Goal: Information Seeking & Learning: Learn about a topic

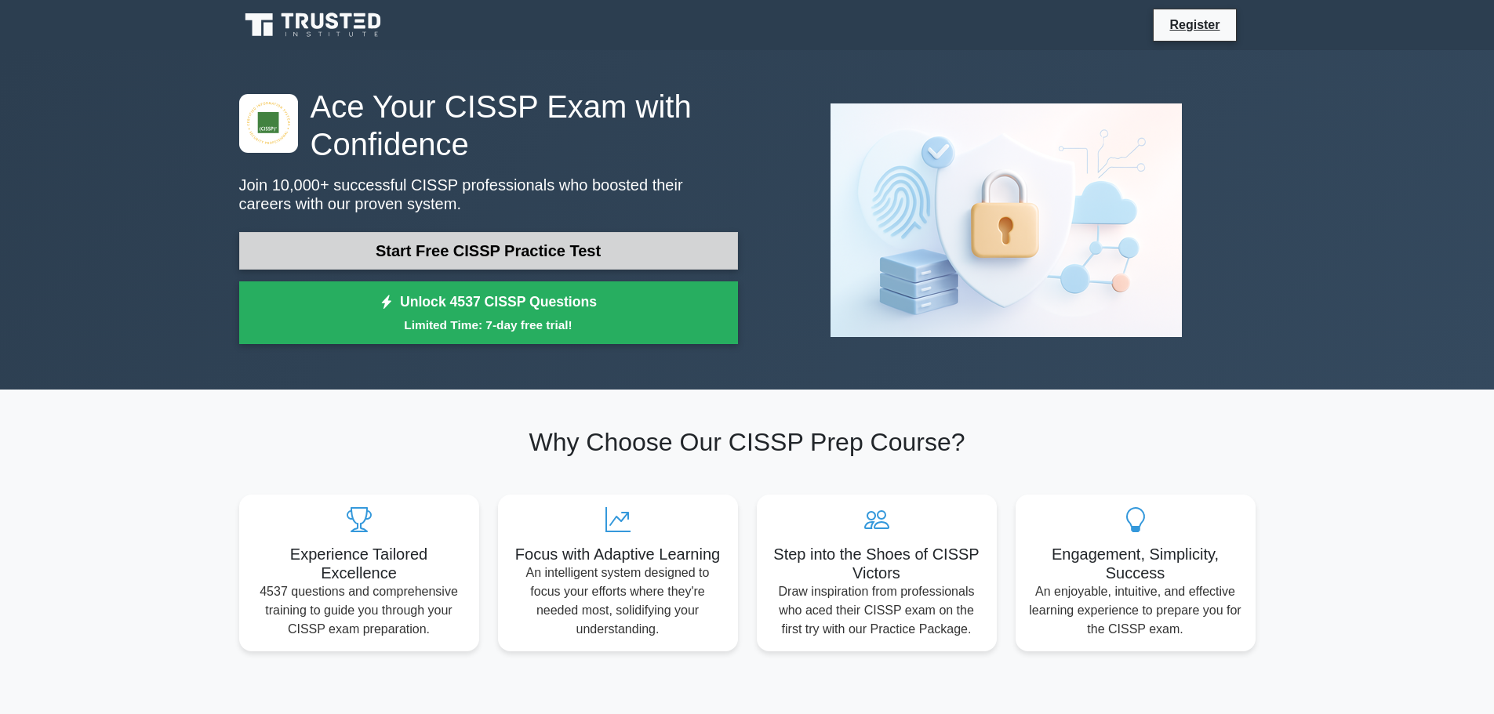
click at [627, 242] on link "Start Free CISSP Practice Test" at bounding box center [488, 251] width 499 height 38
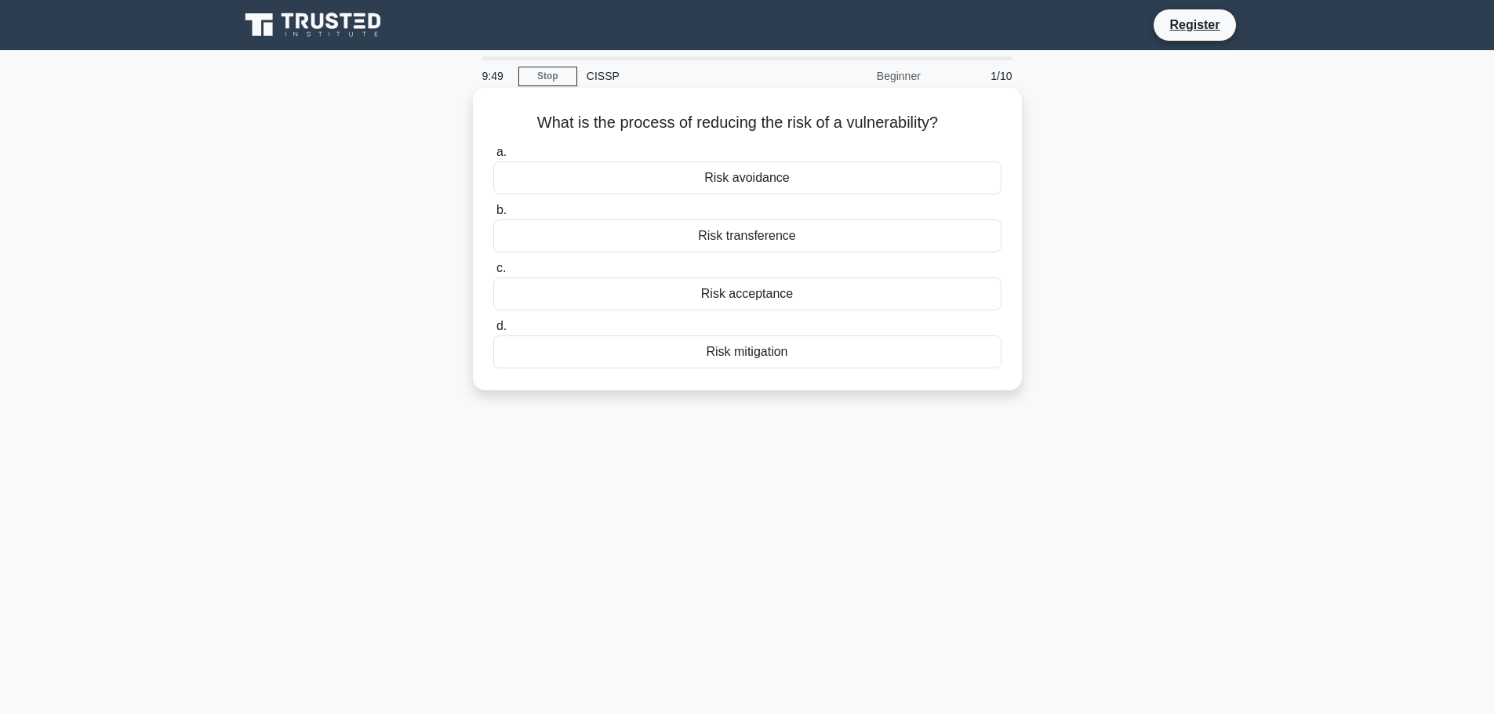
click at [840, 370] on div "a. Risk avoidance b. Risk transference c. d." at bounding box center [747, 256] width 527 height 232
click at [846, 355] on div "Risk mitigation" at bounding box center [747, 352] width 508 height 33
click at [493, 332] on input "d. Risk mitigation" at bounding box center [493, 327] width 0 height 10
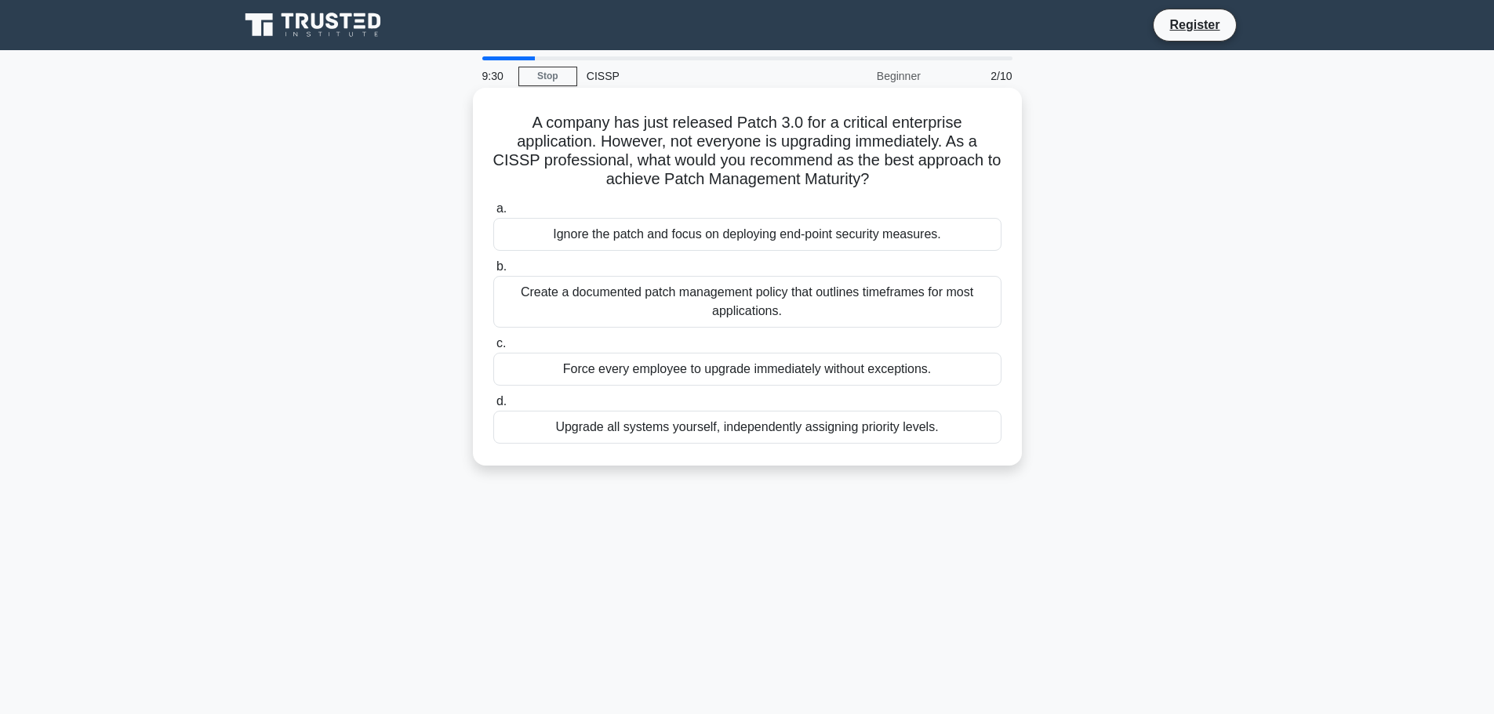
click at [836, 316] on div "Create a documented patch management policy that outlines timeframes for most a…" at bounding box center [747, 302] width 508 height 52
click at [493, 272] on input "b. Create a documented patch management policy that outlines timeframes for mos…" at bounding box center [493, 267] width 0 height 10
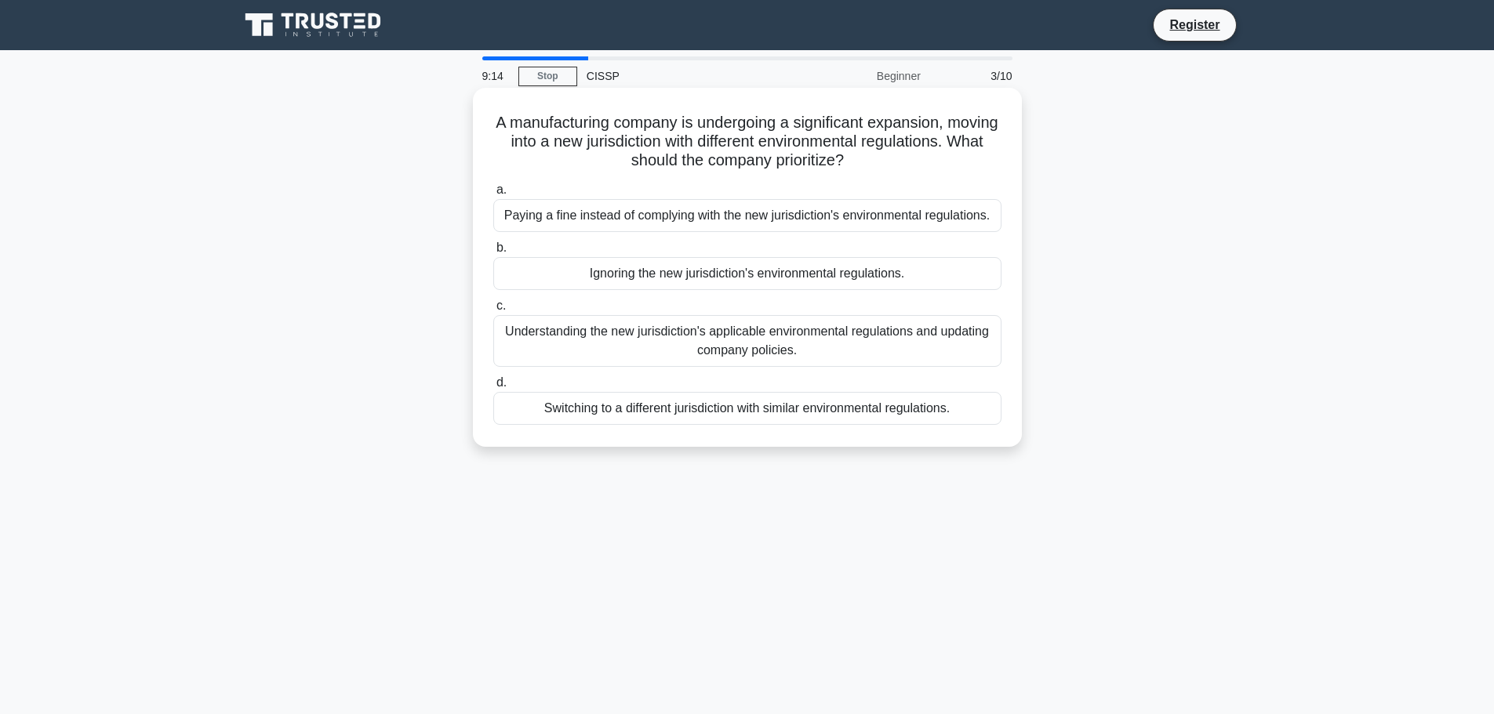
click at [846, 340] on div "Understanding the new jurisdiction's applicable environmental regulations and u…" at bounding box center [747, 341] width 508 height 52
click at [493, 311] on input "c. Understanding the new jurisdiction's applicable environmental regulations an…" at bounding box center [493, 306] width 0 height 10
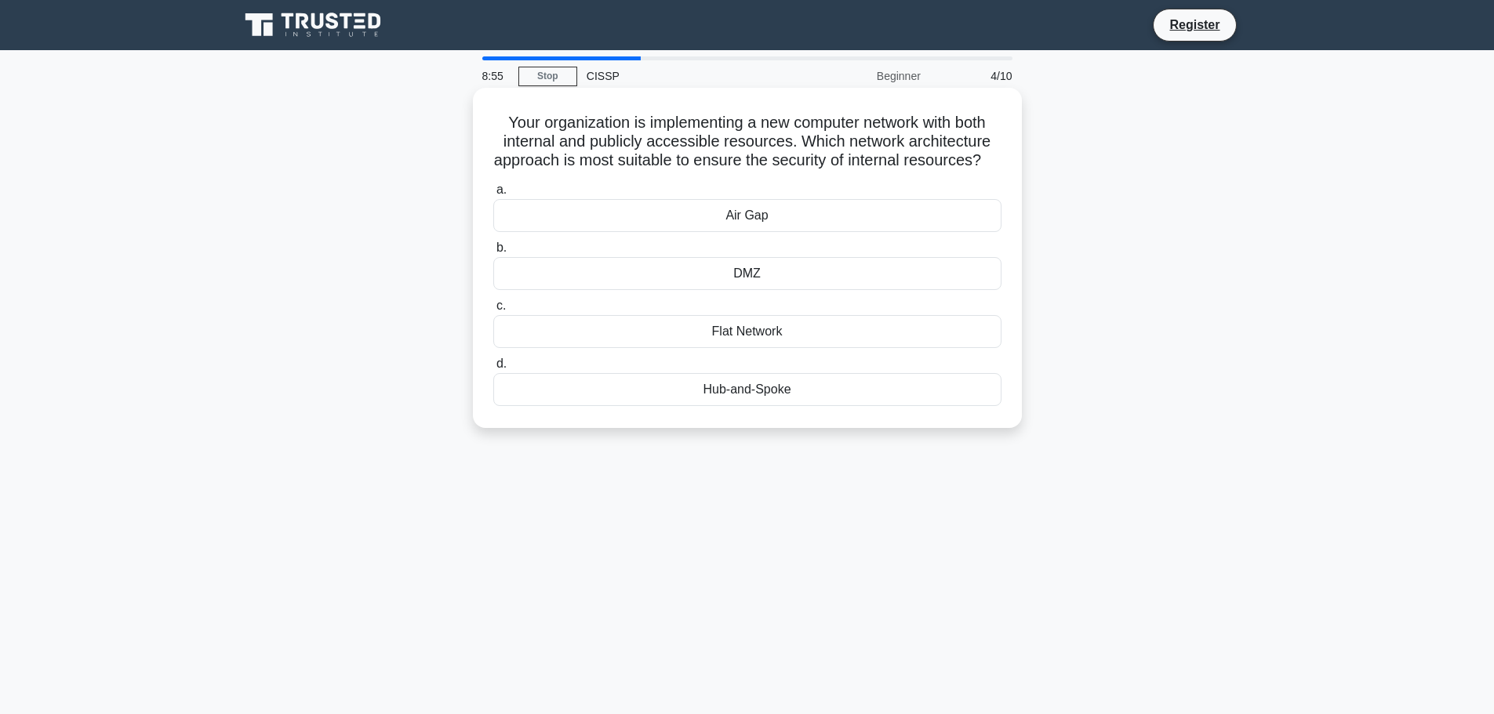
click at [826, 290] on div "DMZ" at bounding box center [747, 273] width 508 height 33
click at [493, 253] on input "b. DMZ" at bounding box center [493, 248] width 0 height 10
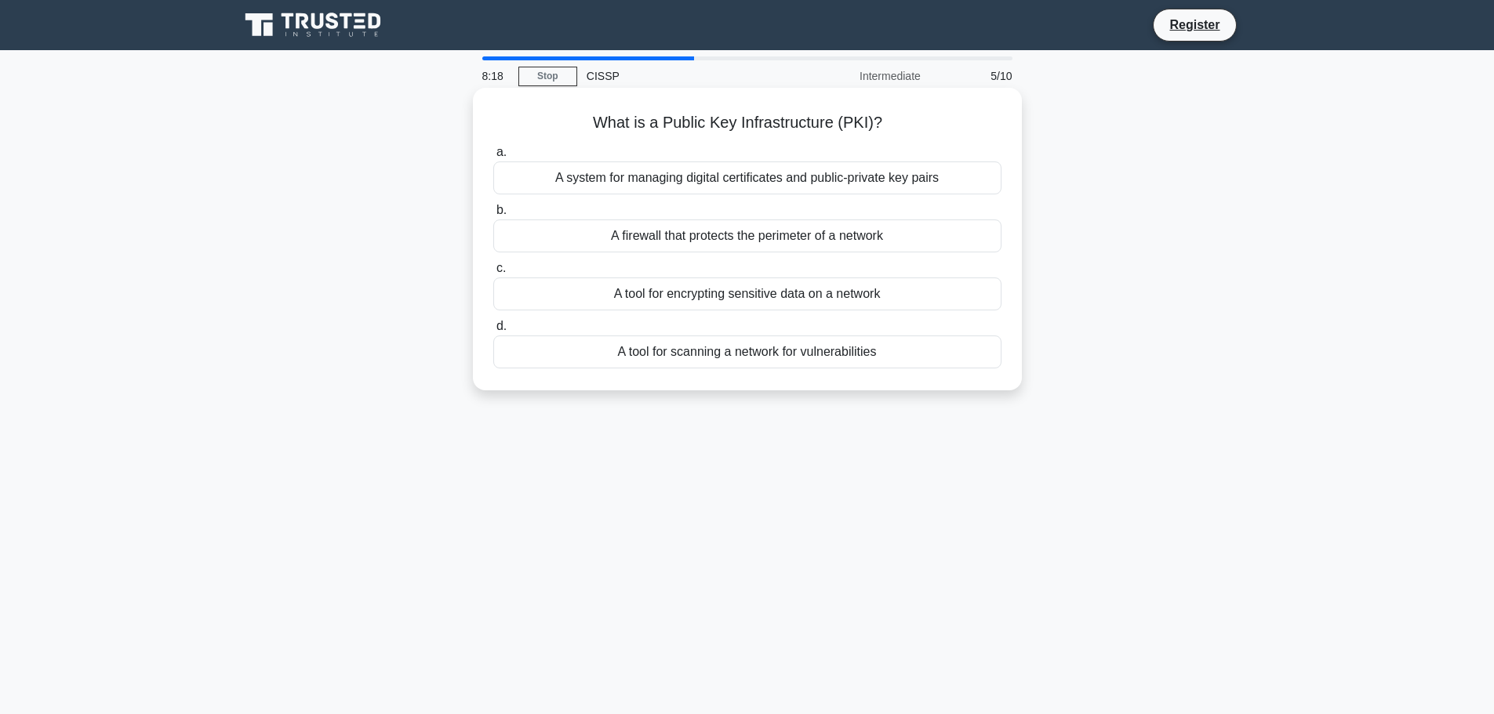
click at [852, 185] on div "A system for managing digital certificates and public-private key pairs" at bounding box center [747, 178] width 508 height 33
click at [493, 158] on input "a. A system for managing digital certificates and public-private key pairs" at bounding box center [493, 152] width 0 height 10
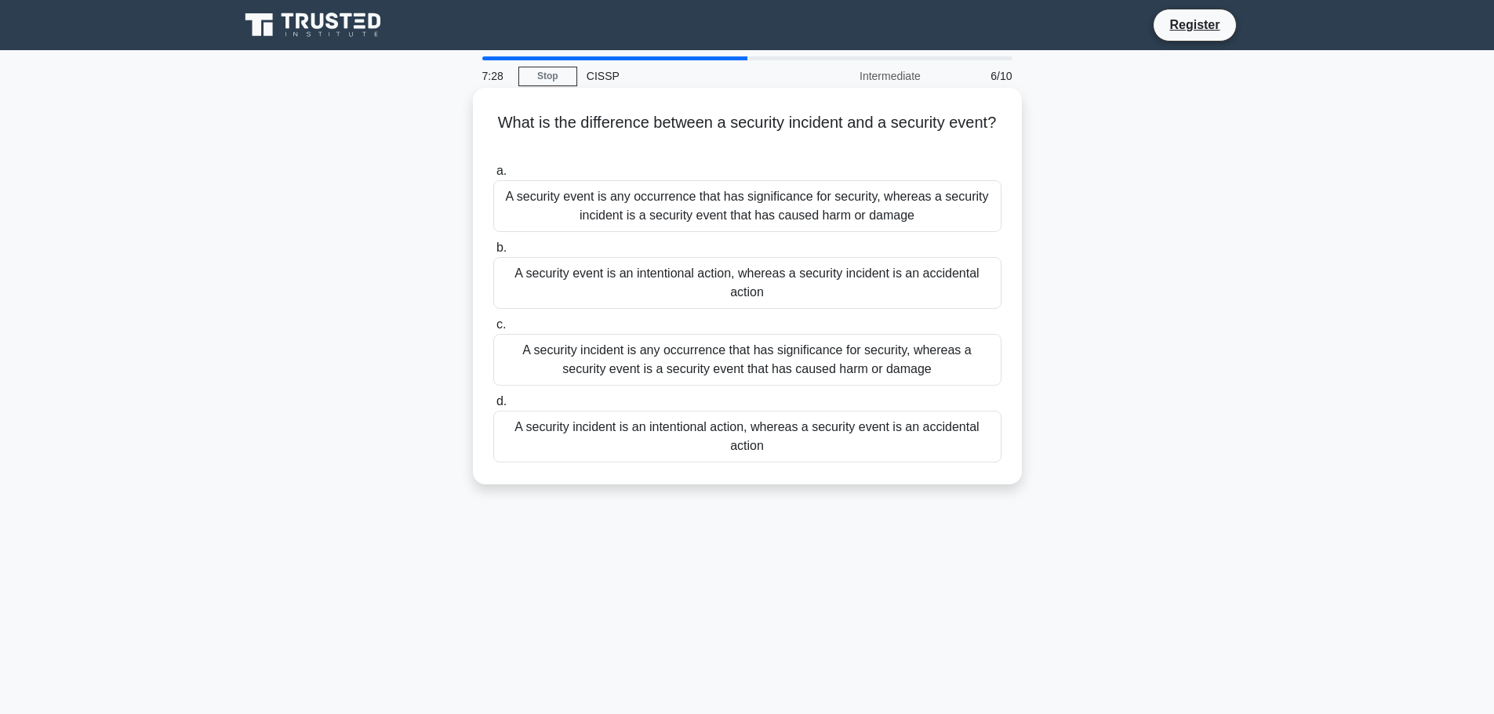
click at [899, 364] on div "A security incident is any occurrence that has significance for security, where…" at bounding box center [747, 360] width 508 height 52
click at [493, 330] on input "c. A security incident is any occurrence that has significance for security, wh…" at bounding box center [493, 325] width 0 height 10
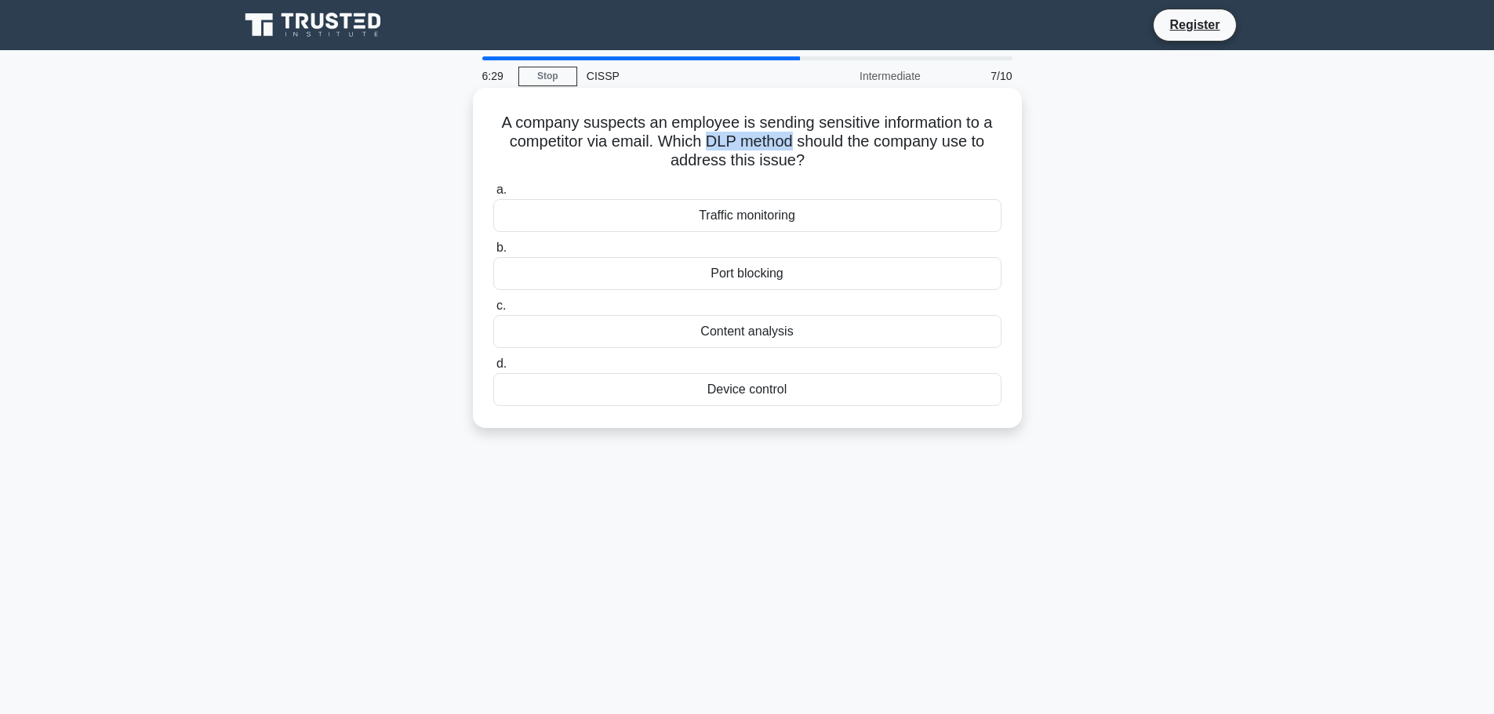
drag, startPoint x: 710, startPoint y: 141, endPoint x: 793, endPoint y: 141, distance: 83.1
click at [793, 141] on h5 "A company suspects an employee is sending sensitive information to a competitor…" at bounding box center [747, 142] width 511 height 58
copy h5 "DLP method"
click at [1167, 186] on div "A company suspects an employee is sending sensitive information to a competitor…" at bounding box center [747, 271] width 1035 height 359
click at [831, 399] on div "Device control" at bounding box center [747, 389] width 508 height 33
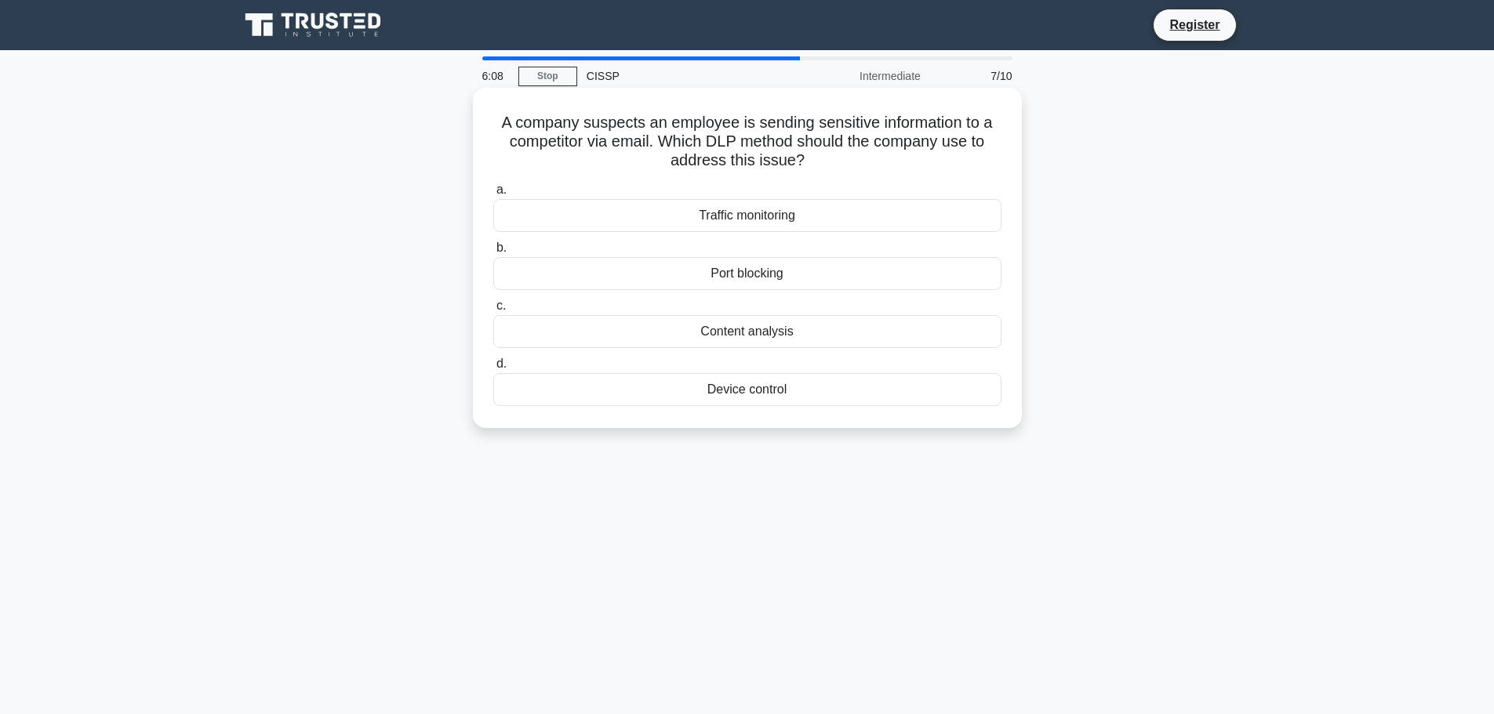
click at [493, 369] on input "d. Device control" at bounding box center [493, 364] width 0 height 10
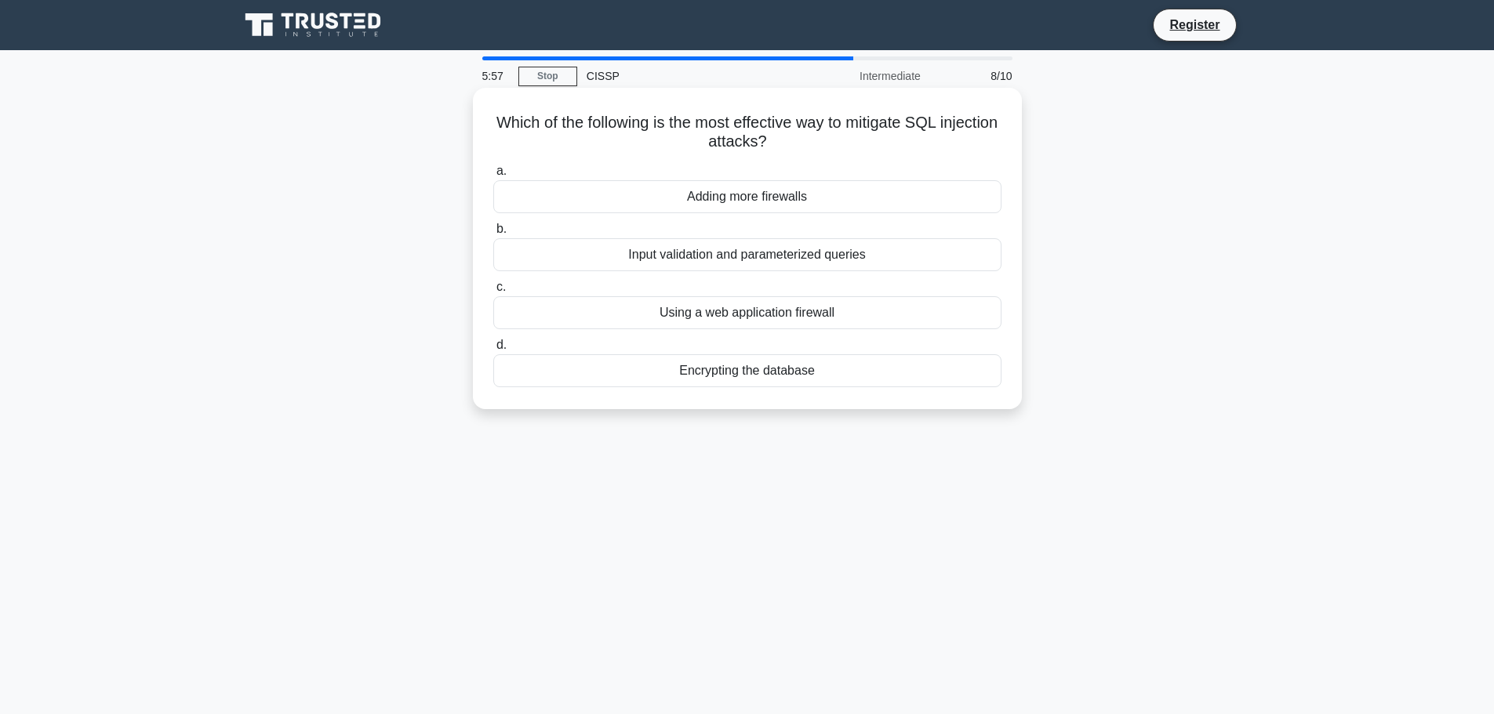
click at [868, 267] on div "Input validation and parameterized queries" at bounding box center [747, 254] width 508 height 33
click at [493, 234] on input "b. Input validation and parameterized queries" at bounding box center [493, 229] width 0 height 10
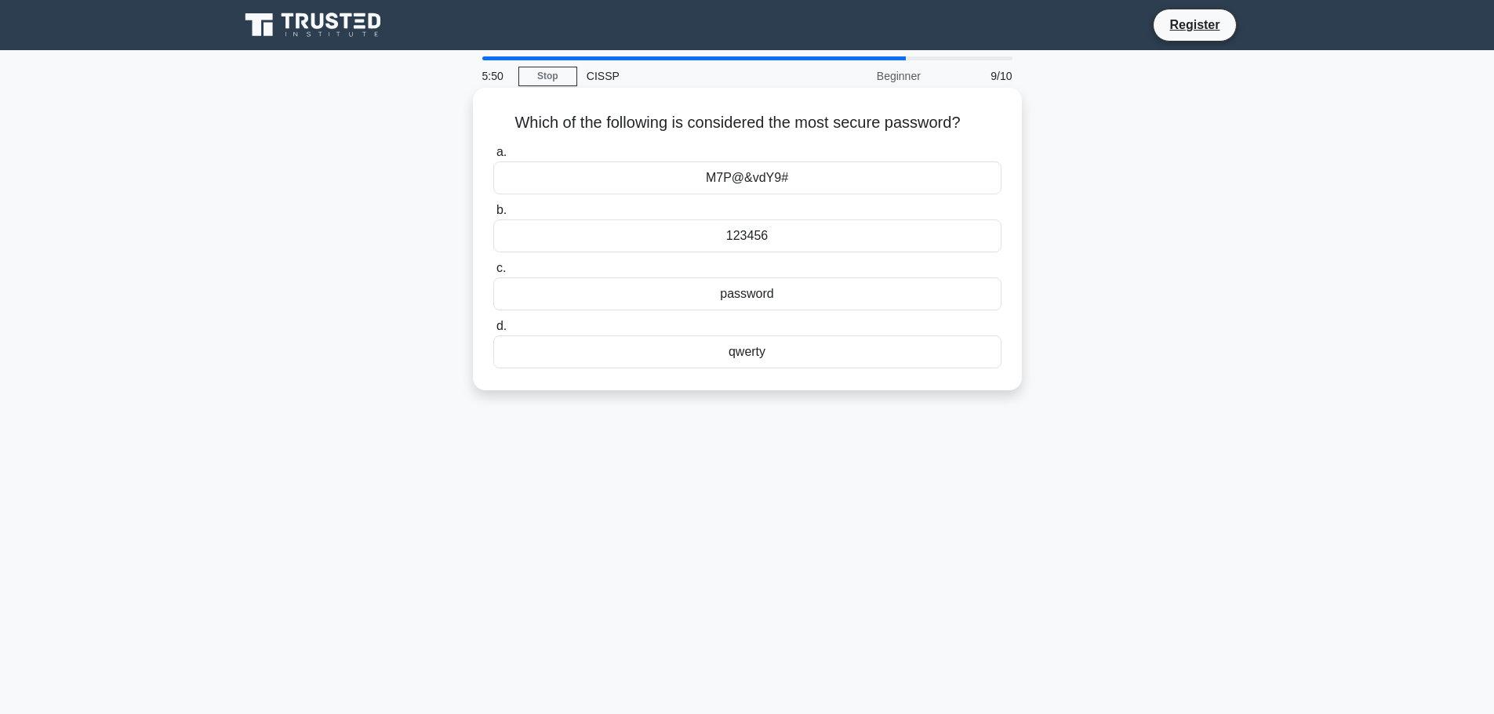
click at [817, 186] on div "M7P@&vdY9#" at bounding box center [747, 178] width 508 height 33
click at [493, 158] on input "a. M7P@&vdY9#" at bounding box center [493, 152] width 0 height 10
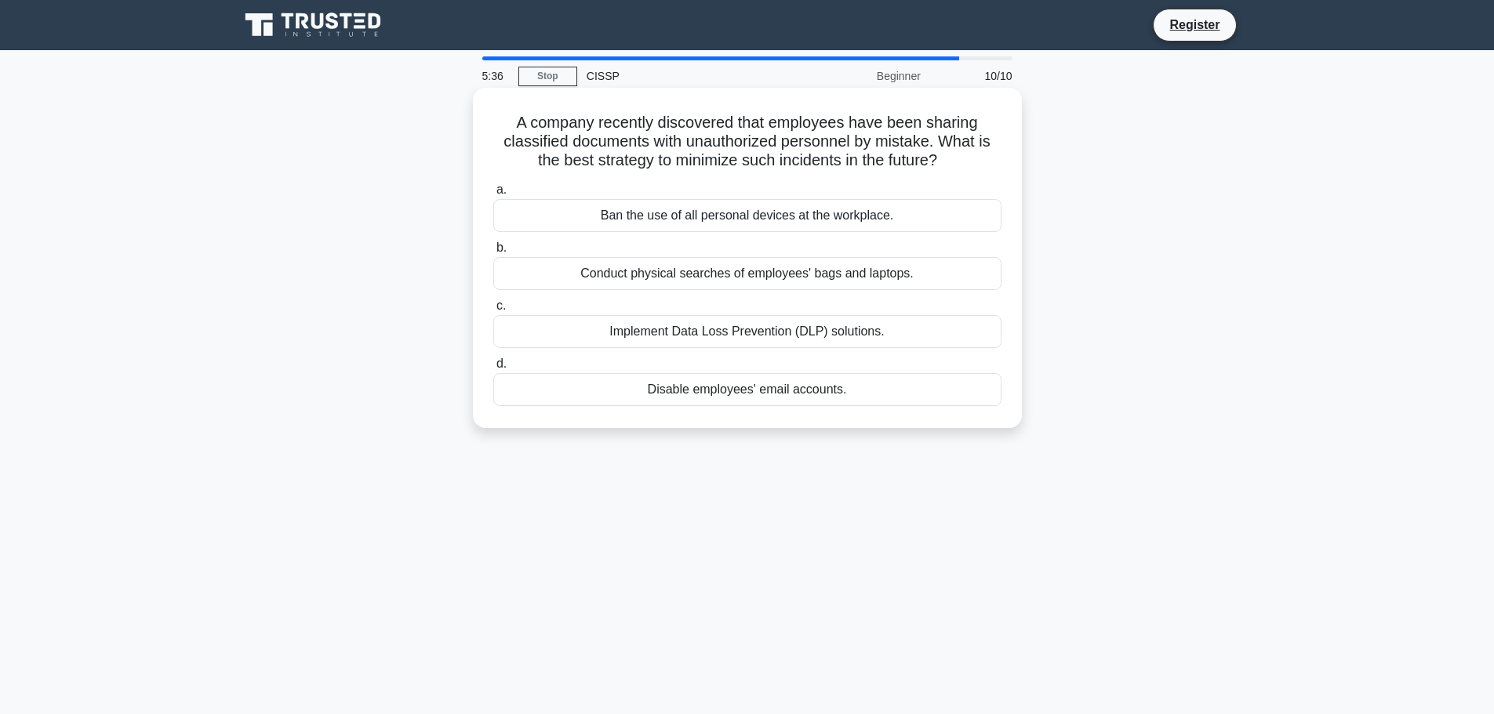
click at [690, 325] on div "Implement Data Loss Prevention (DLP) solutions." at bounding box center [747, 331] width 508 height 33
click at [493, 311] on input "c. Implement Data Loss Prevention (DLP) solutions." at bounding box center [493, 306] width 0 height 10
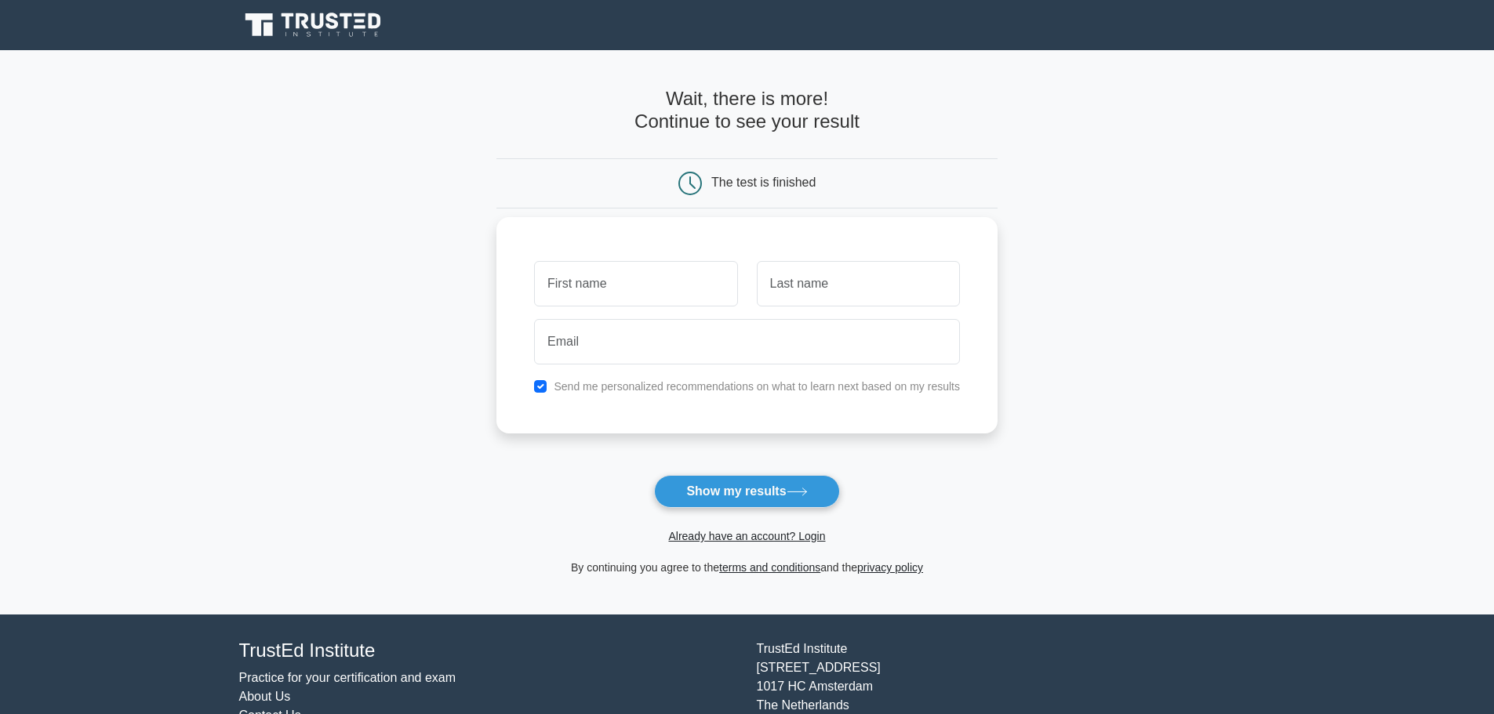
click at [625, 285] on input "text" at bounding box center [635, 283] width 203 height 45
type input "[PERSON_NAME]"
click at [866, 299] on input "text" at bounding box center [858, 283] width 203 height 45
type input "Nunez"
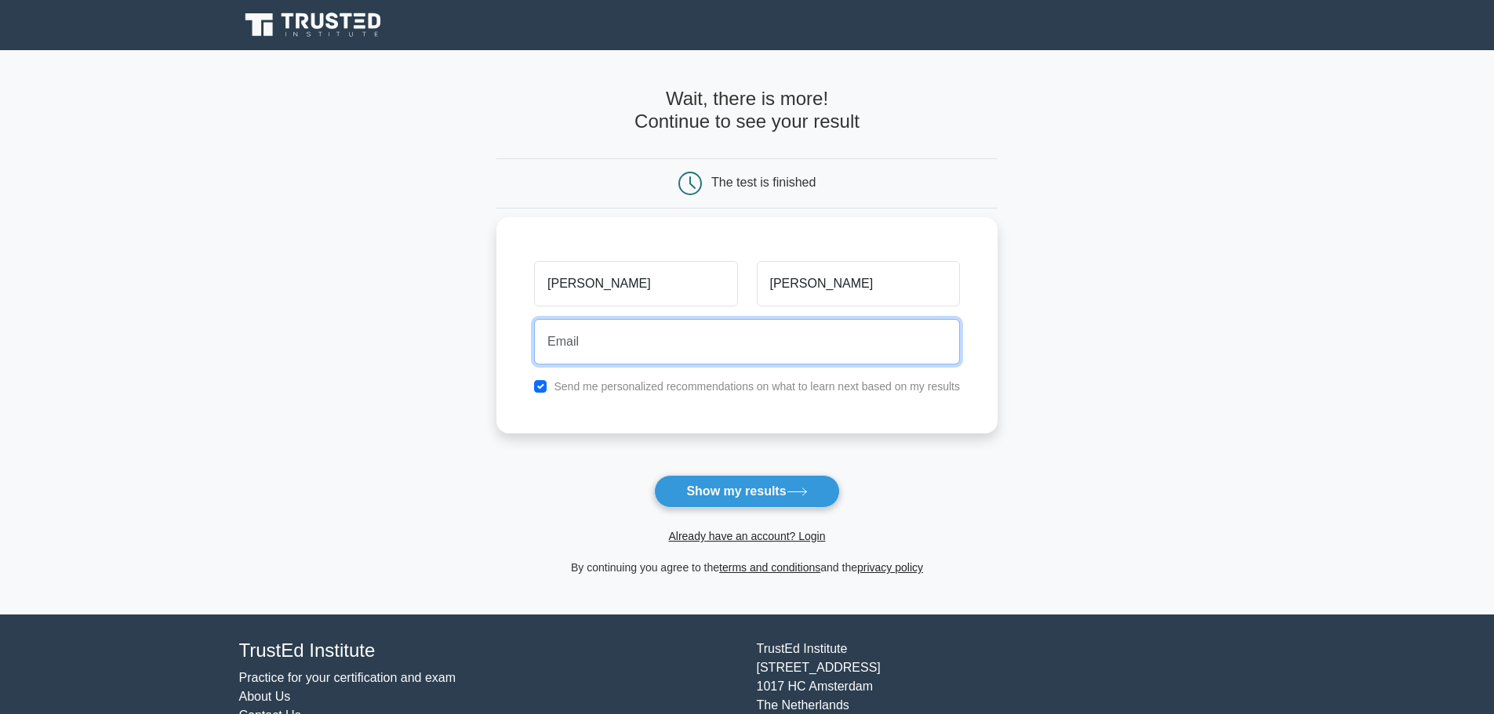
click at [825, 341] on input "email" at bounding box center [747, 341] width 426 height 45
type input "[EMAIL_ADDRESS][DOMAIN_NAME]"
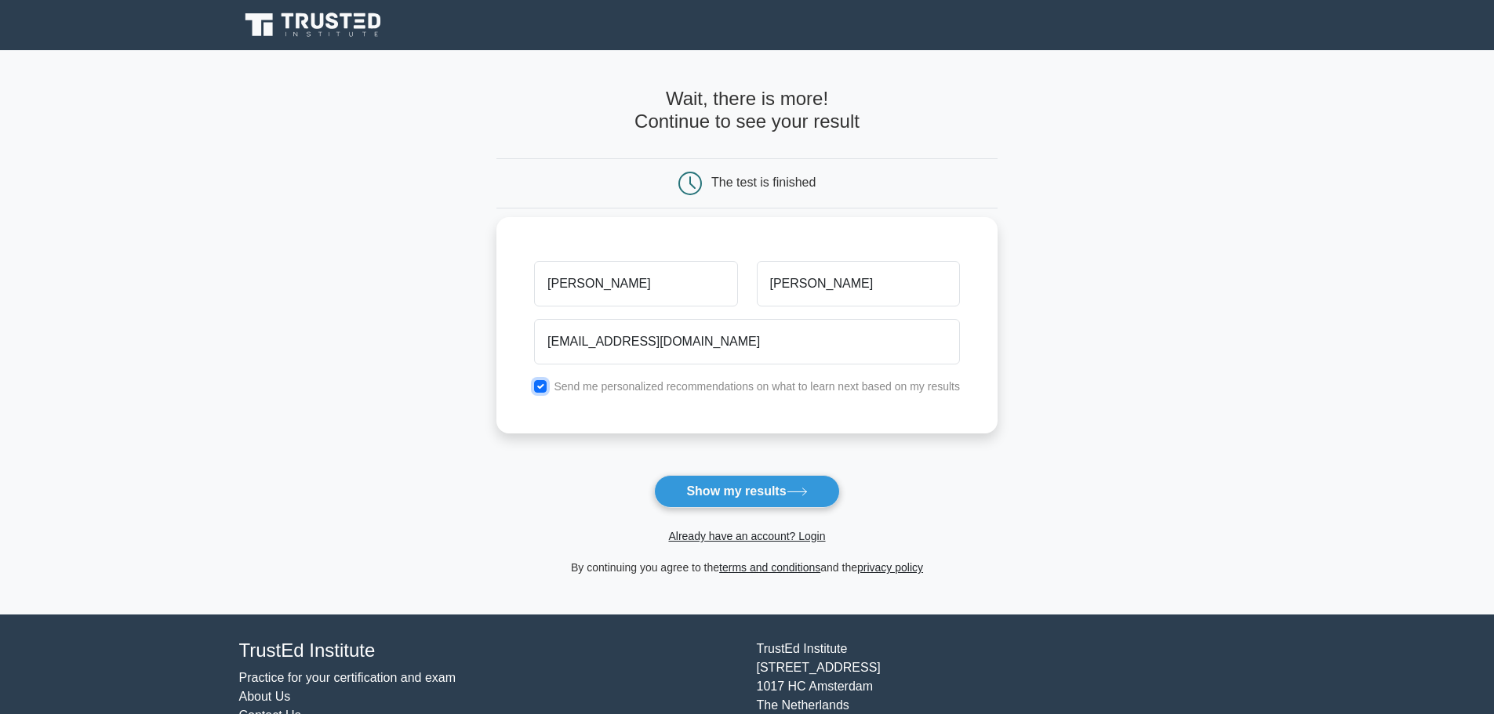
click at [546, 387] on input "checkbox" at bounding box center [540, 386] width 13 height 13
checkbox input "false"
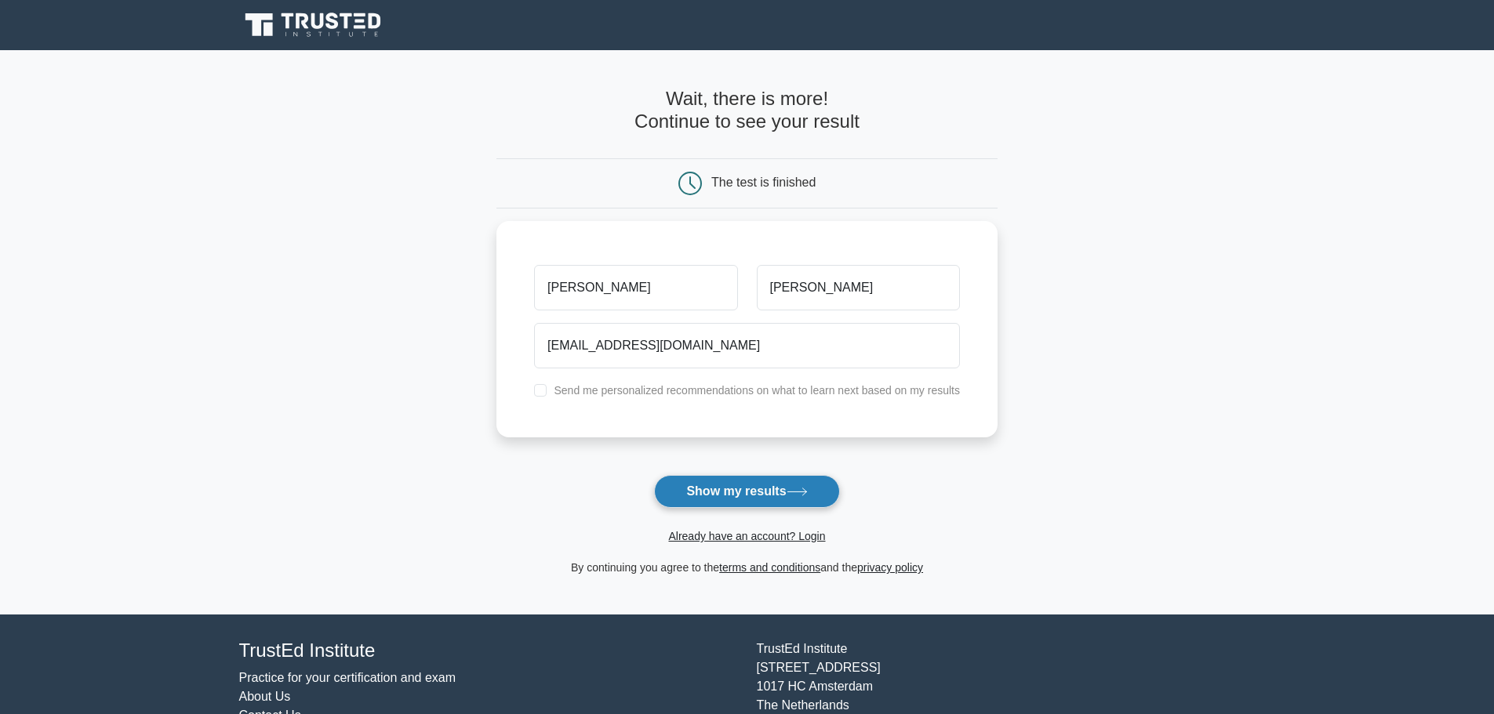
click at [734, 482] on button "Show my results" at bounding box center [746, 491] width 185 height 33
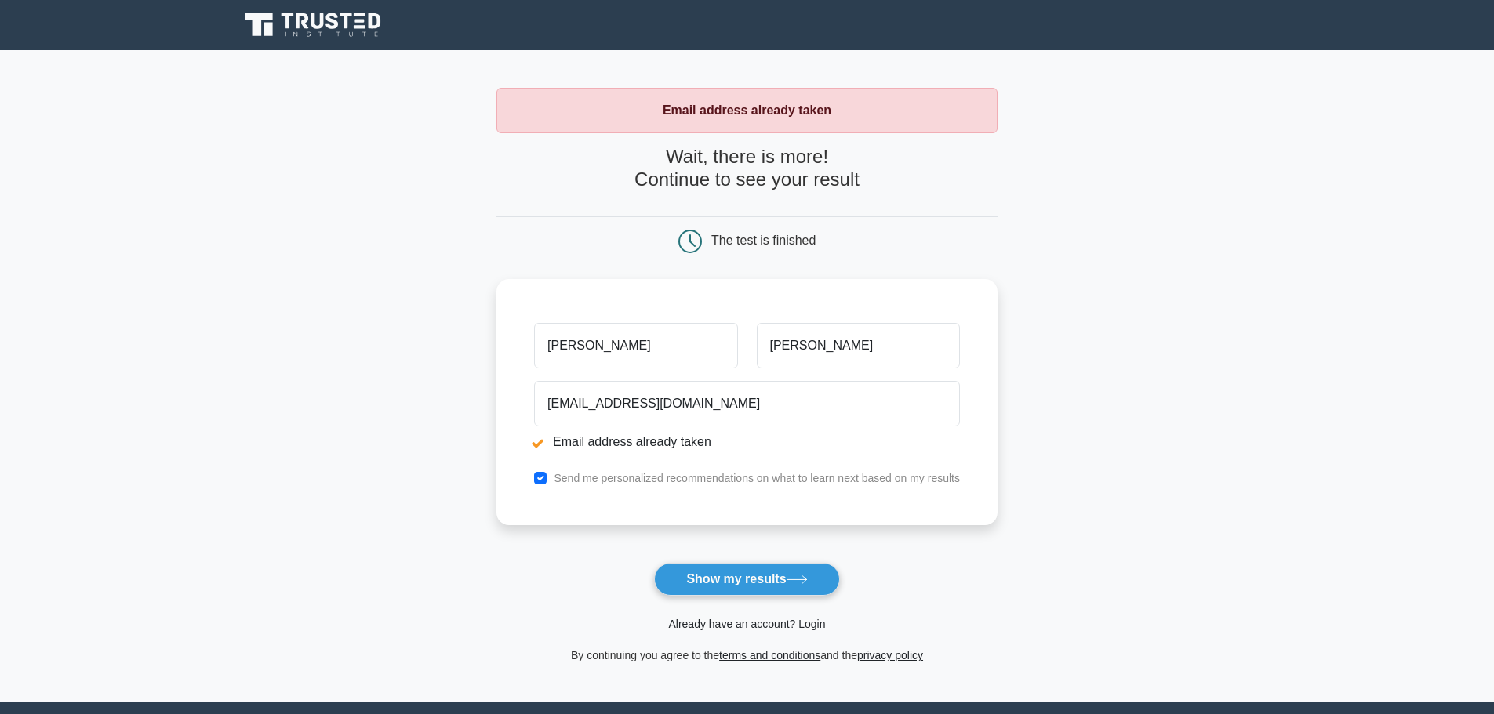
click at [736, 620] on link "Already have an account? Login" at bounding box center [746, 624] width 157 height 13
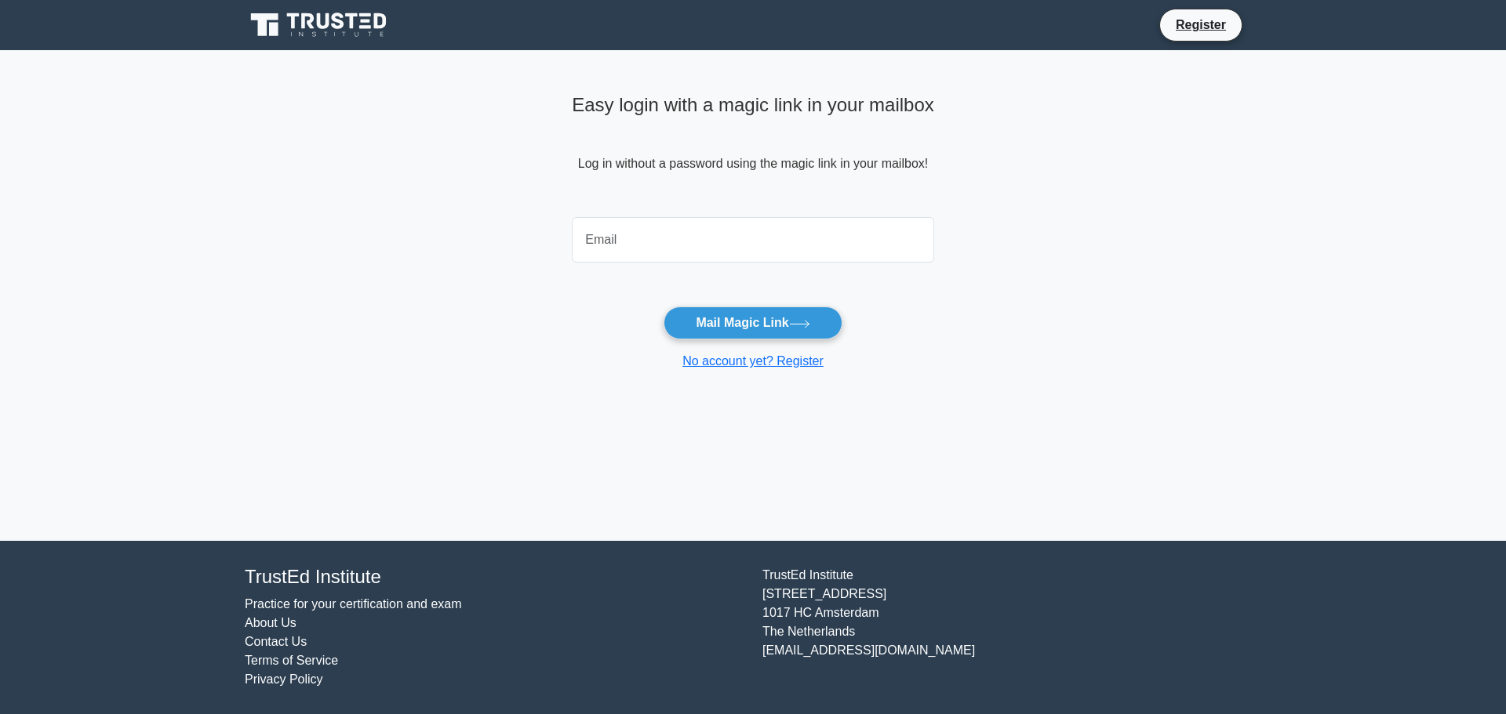
click at [776, 259] on input "email" at bounding box center [753, 239] width 362 height 45
type input "temonunez26@gmail.com"
click at [765, 314] on button "Mail Magic Link" at bounding box center [752, 323] width 178 height 33
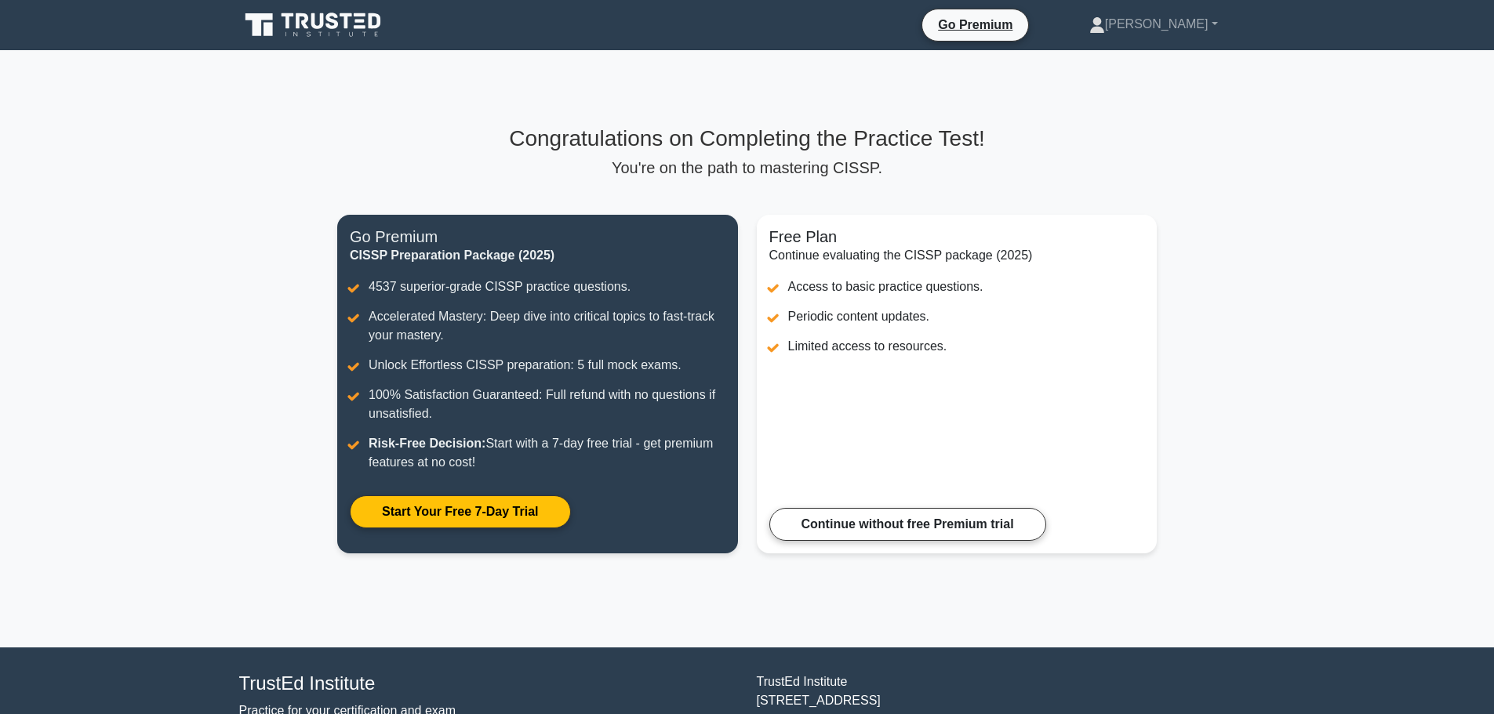
click at [494, 581] on div "Congratulations on Completing the Practice Test! You're on the path to masterin…" at bounding box center [747, 349] width 838 height 598
click at [1194, 42] on ul "Go Premium [GEOGRAPHIC_DATA] Profile Settings" at bounding box center [1087, 25] width 333 height 33
click at [1186, 28] on link "[PERSON_NAME]" at bounding box center [1154, 24] width 204 height 31
click at [1126, 62] on link "Profile" at bounding box center [1114, 61] width 124 height 25
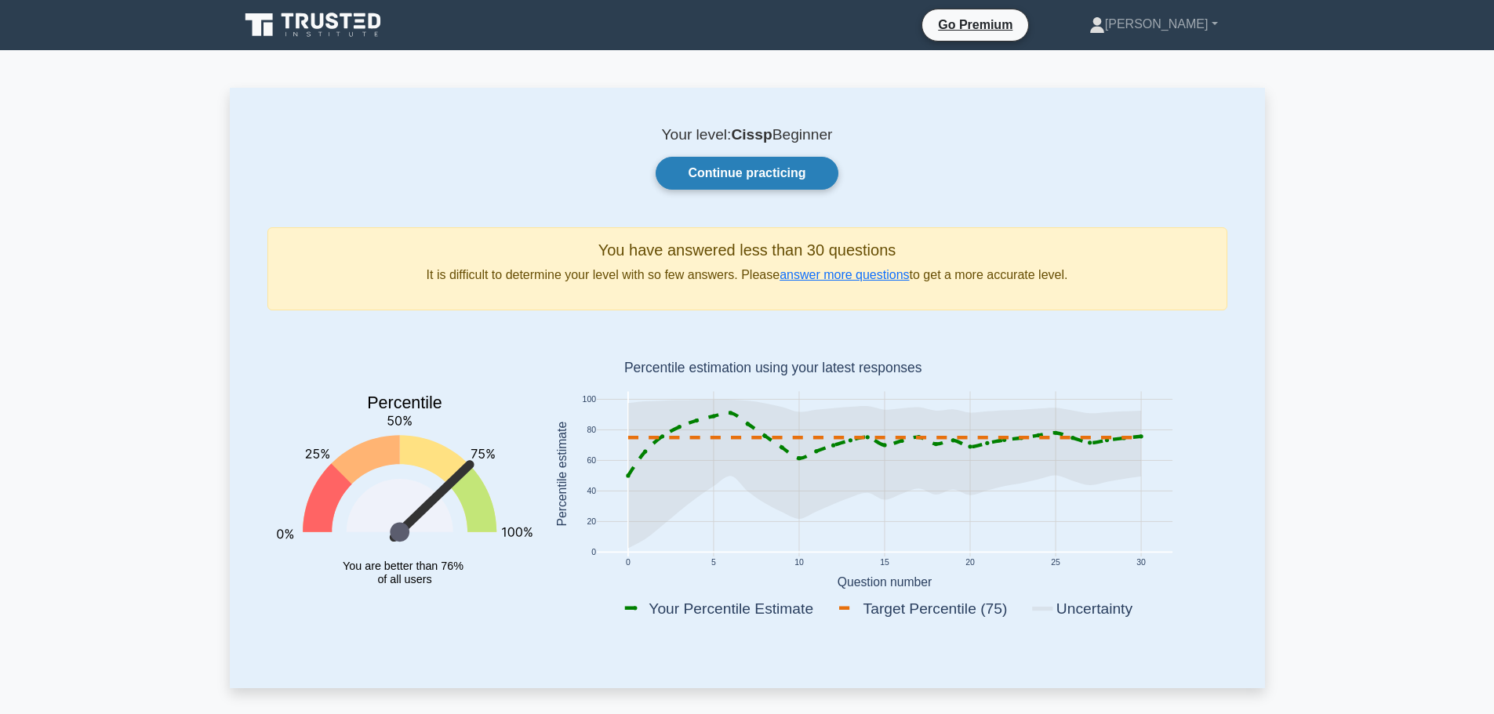
click at [769, 176] on link "Continue practicing" at bounding box center [747, 173] width 182 height 33
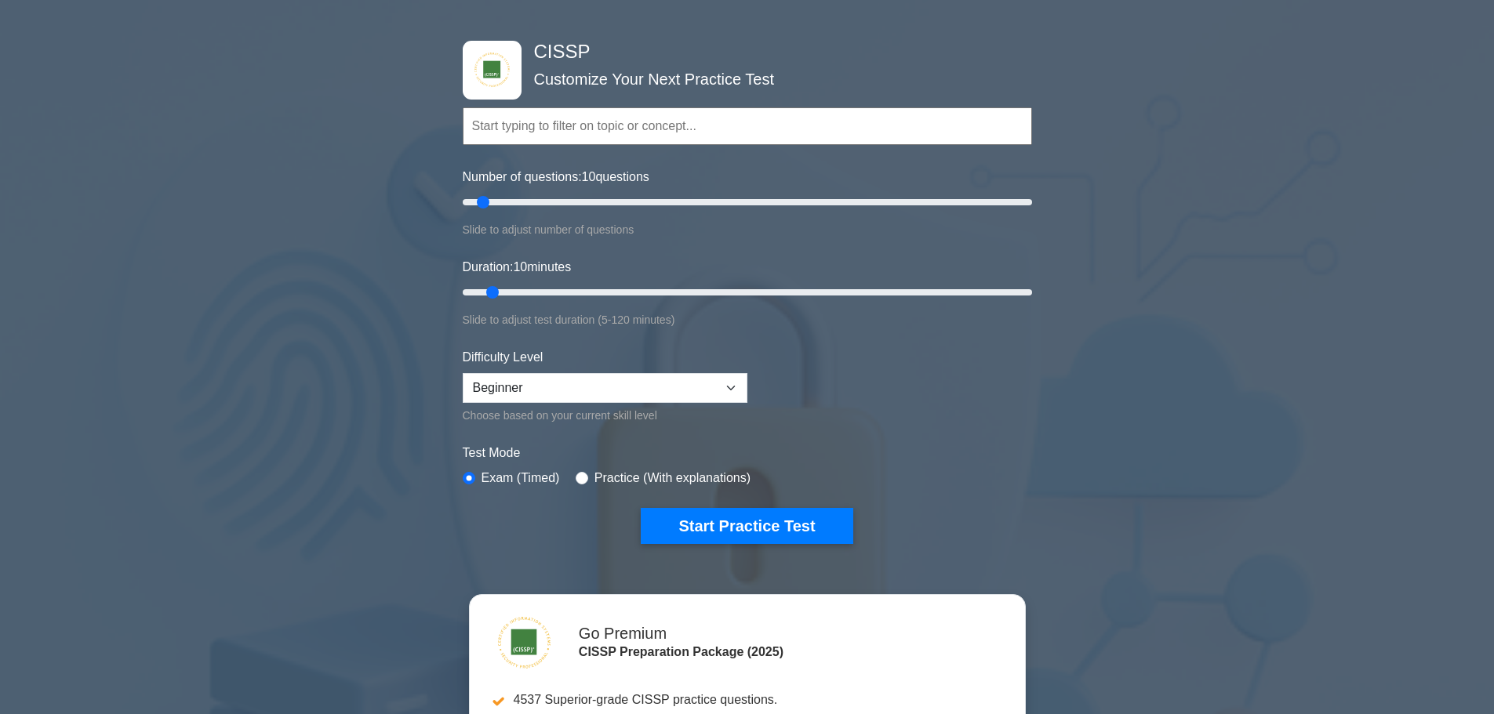
scroll to position [157, 0]
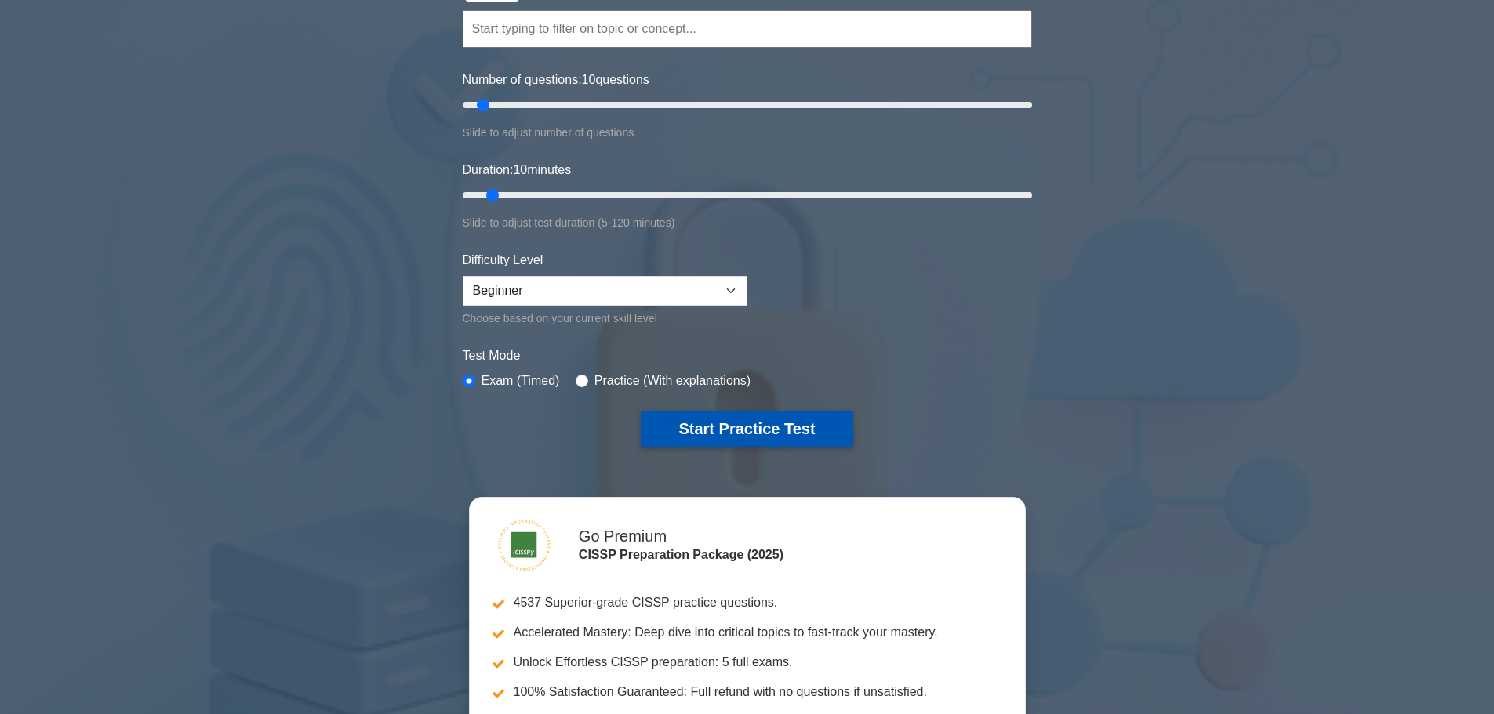
click at [763, 423] on button "Start Practice Test" at bounding box center [747, 429] width 212 height 36
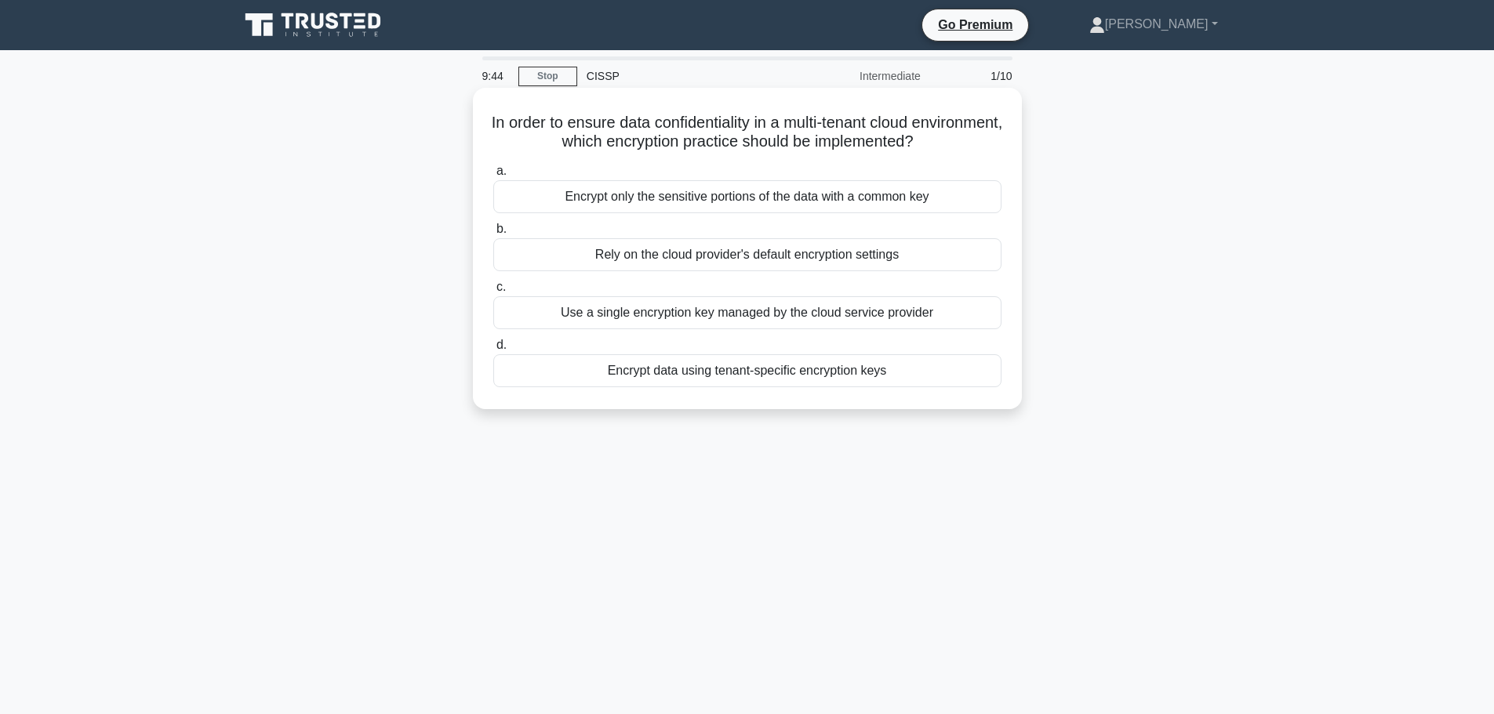
click at [826, 380] on div "Encrypt data using tenant-specific encryption keys" at bounding box center [747, 370] width 508 height 33
click at [493, 351] on input "d. Encrypt data using tenant-specific encryption keys" at bounding box center [493, 345] width 0 height 10
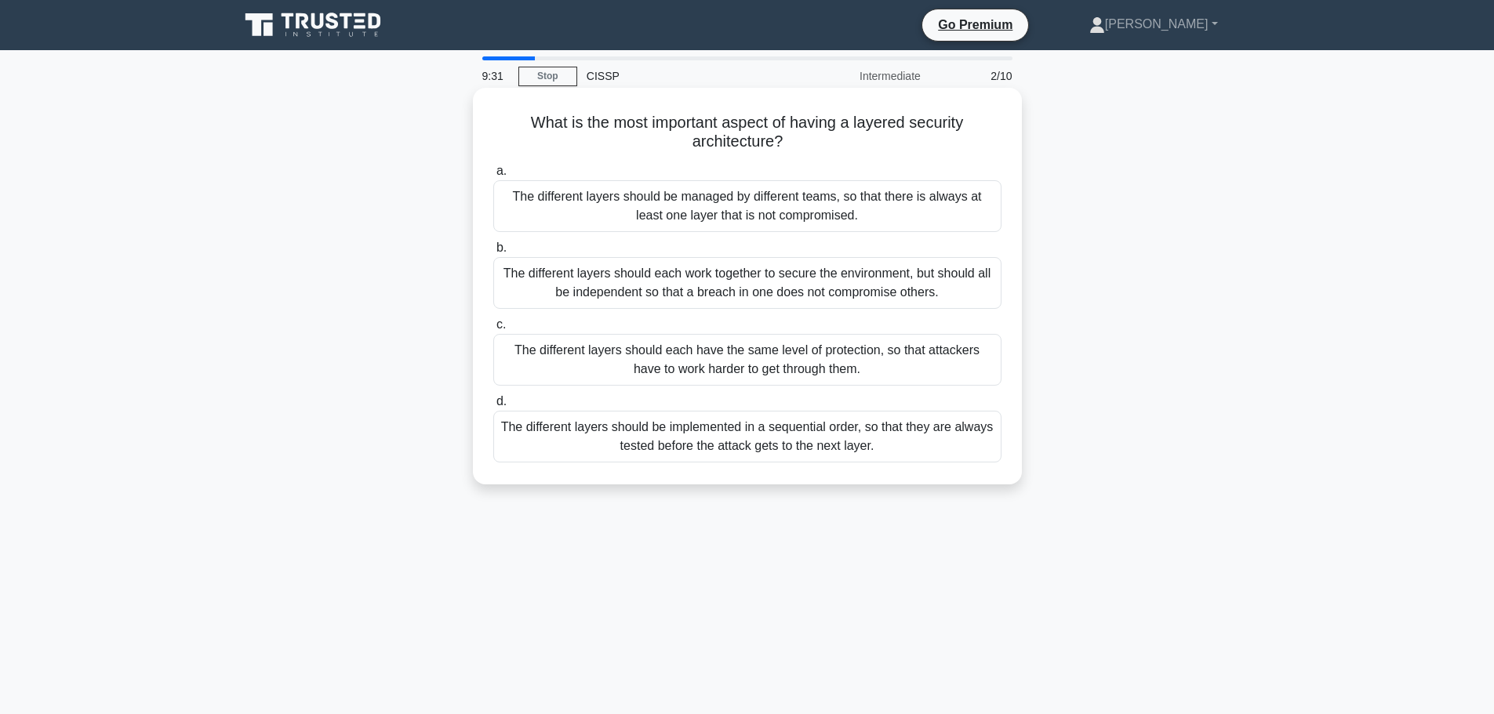
click at [780, 292] on div "The different layers should each work together to secure the environment, but s…" at bounding box center [747, 283] width 508 height 52
click at [493, 253] on input "b. The different layers should each work together to secure the environment, bu…" at bounding box center [493, 248] width 0 height 10
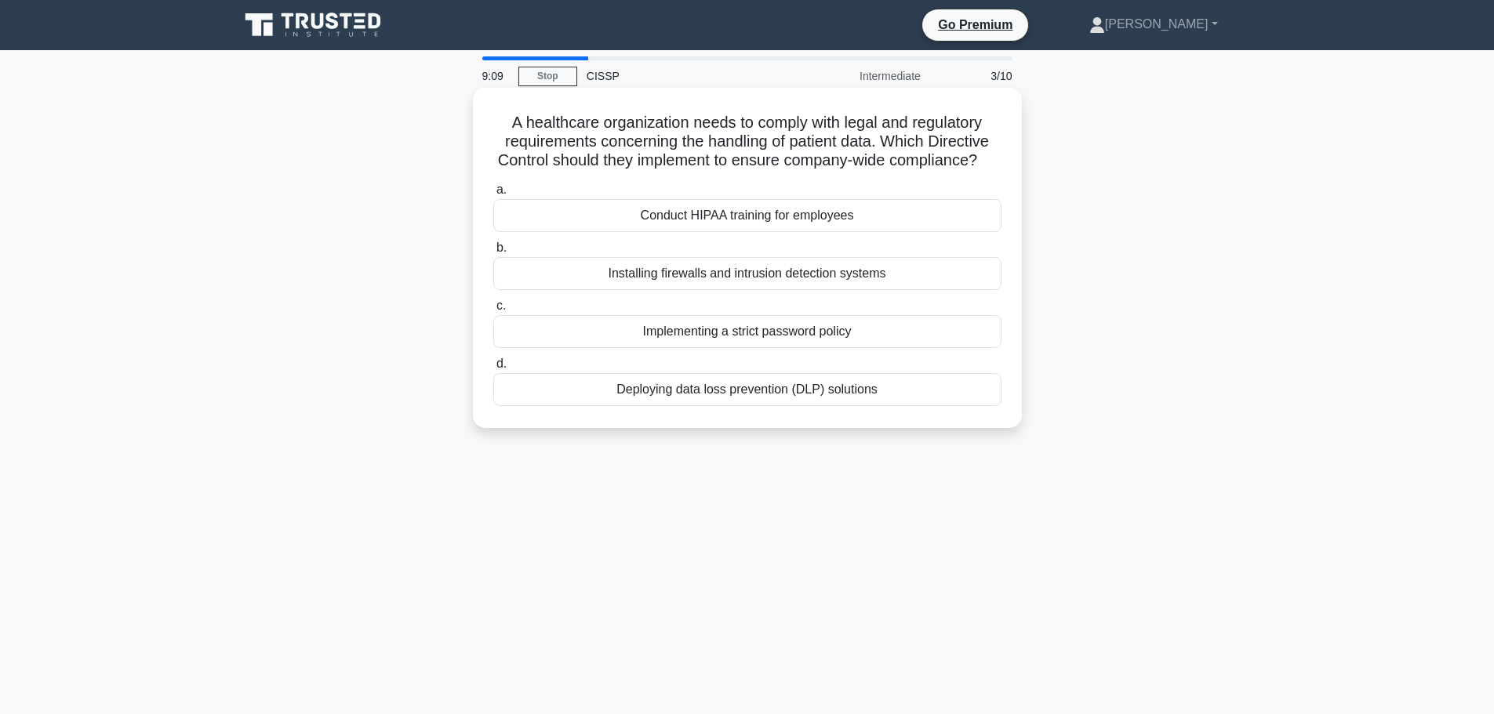
click at [791, 255] on div "a. Conduct HIPAA training for employees b. Installing firewalls and intrusion d…" at bounding box center [747, 293] width 527 height 232
click at [795, 232] on div "Conduct HIPAA training for employees" at bounding box center [747, 215] width 508 height 33
click at [493, 195] on input "a. Conduct HIPAA training for employees" at bounding box center [493, 190] width 0 height 10
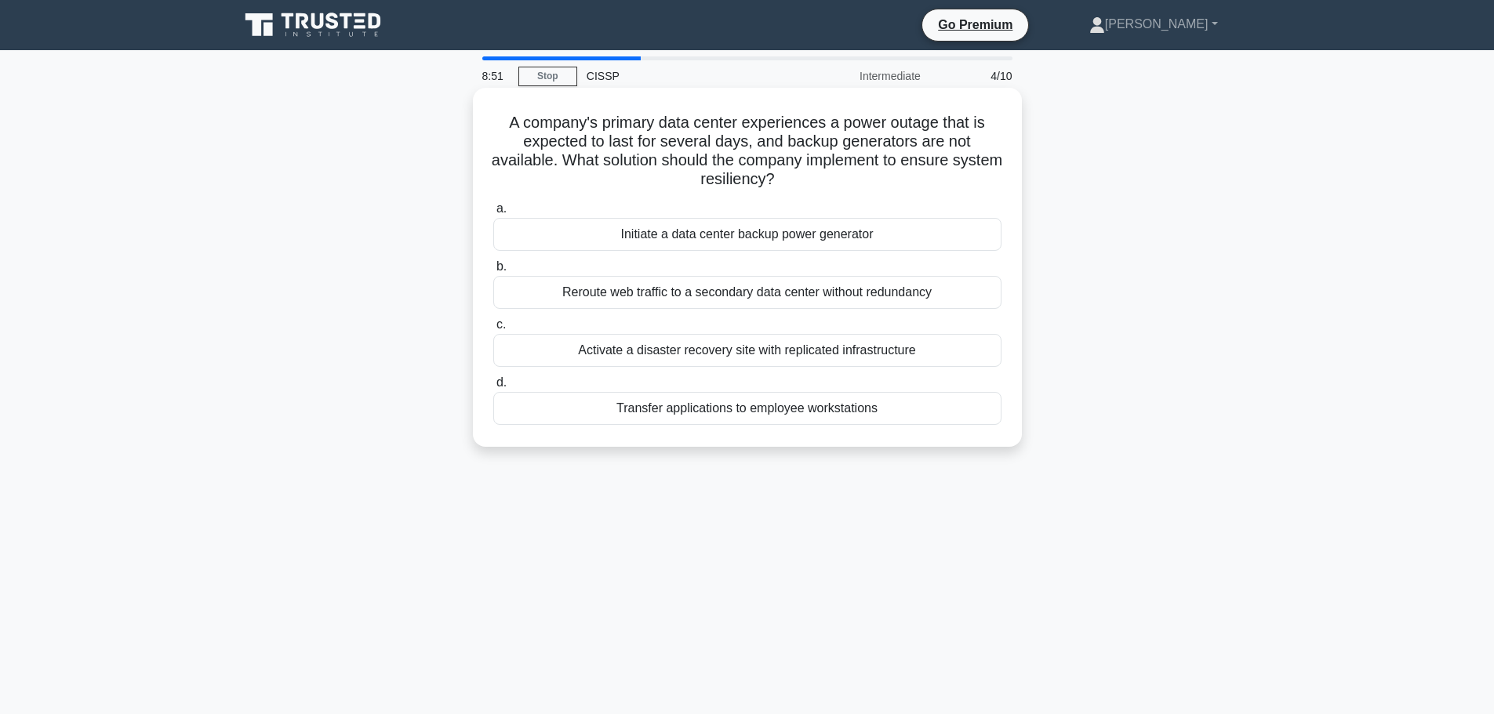
click at [766, 243] on div "Initiate a data center backup power generator" at bounding box center [747, 234] width 508 height 33
click at [493, 214] on input "a. Initiate a data center backup power generator" at bounding box center [493, 209] width 0 height 10
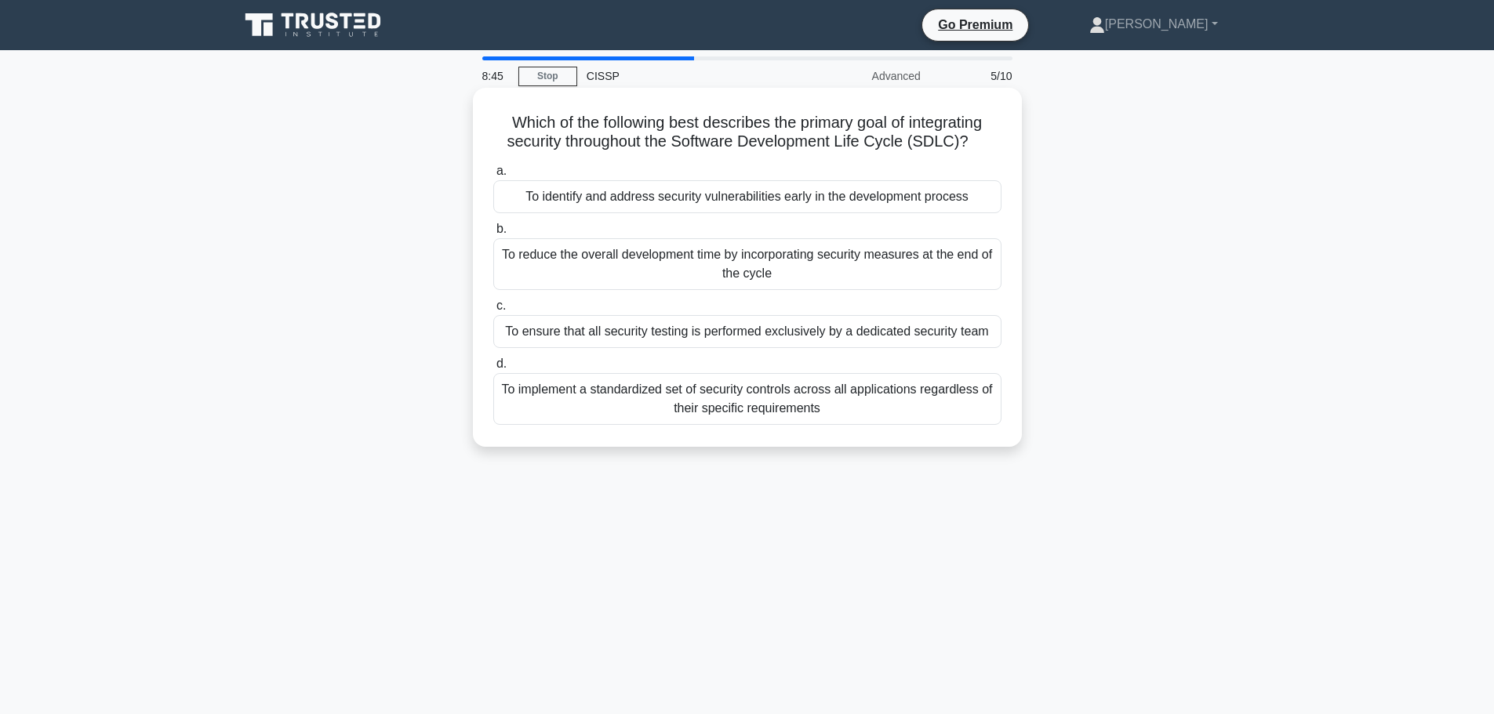
click at [750, 268] on div "To reduce the overall development time by incorporating security measures at th…" at bounding box center [747, 264] width 508 height 52
click at [493, 234] on input "b. To reduce the overall development time by incorporating security measures at…" at bounding box center [493, 229] width 0 height 10
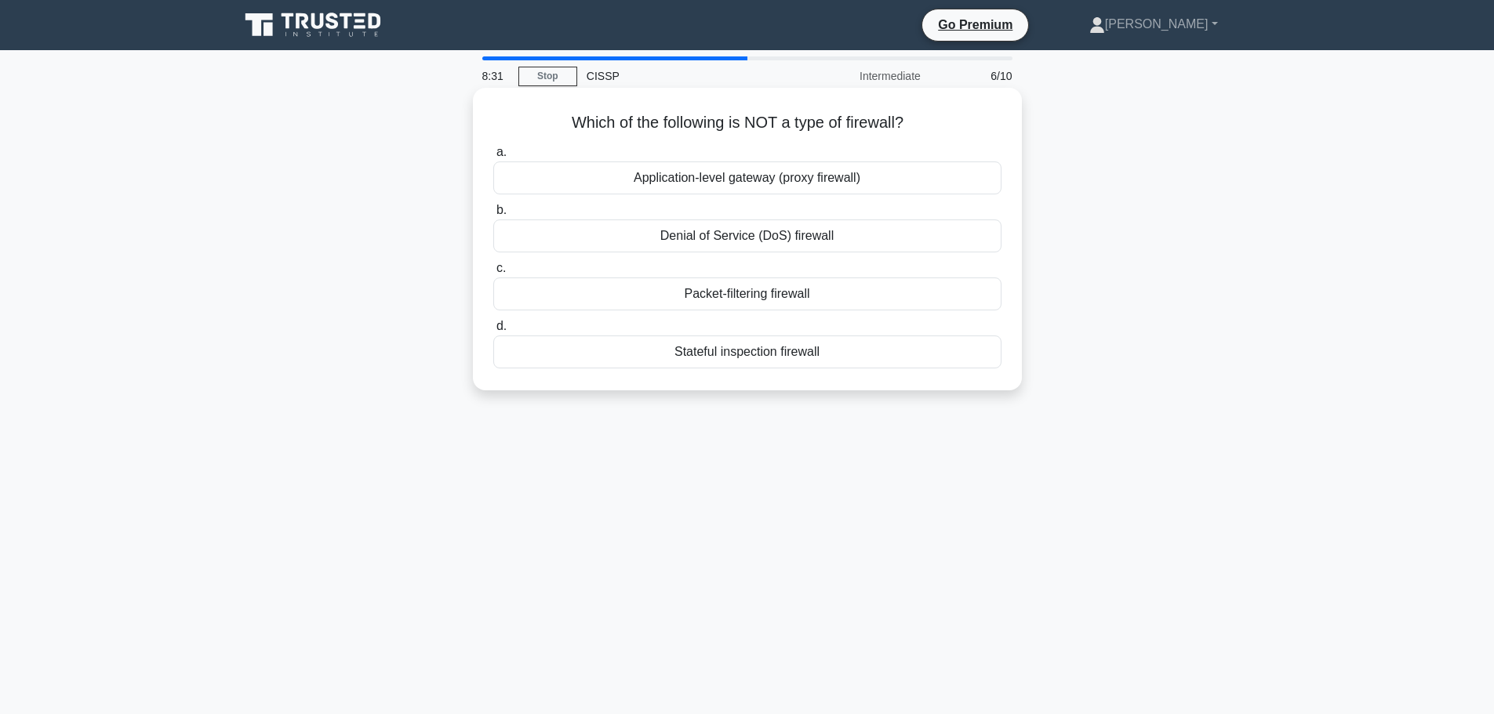
click at [760, 228] on div "Denial of Service (DoS) firewall" at bounding box center [747, 236] width 508 height 33
click at [493, 216] on input "b. Denial of Service (DoS) firewall" at bounding box center [493, 210] width 0 height 10
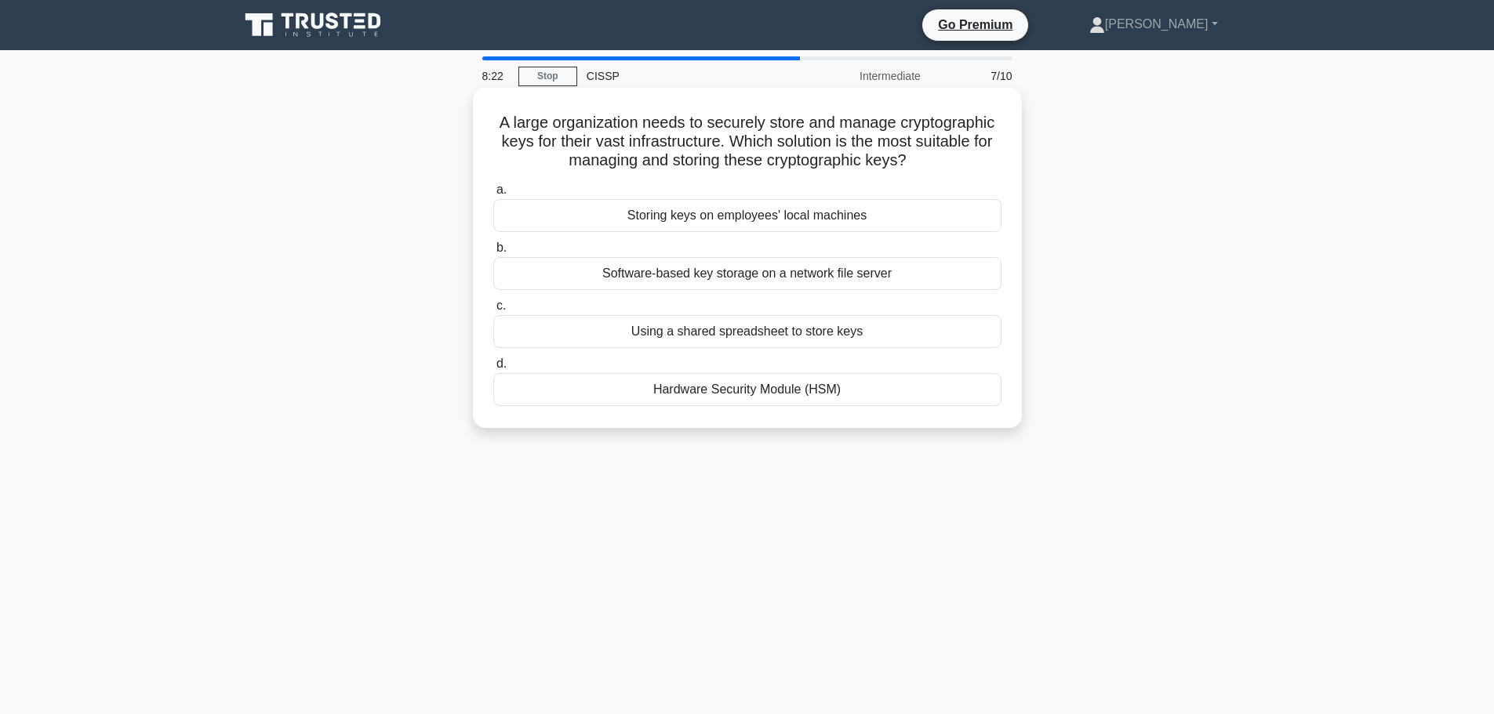
click at [738, 394] on div "Hardware Security Module (HSM)" at bounding box center [747, 389] width 508 height 33
click at [493, 369] on input "d. Hardware Security Module (HSM)" at bounding box center [493, 364] width 0 height 10
click at [763, 328] on div "Review the network logs and identify the source IP address" at bounding box center [747, 331] width 508 height 33
click at [493, 311] on input "c. Review the network logs and identify the source IP address" at bounding box center [493, 306] width 0 height 10
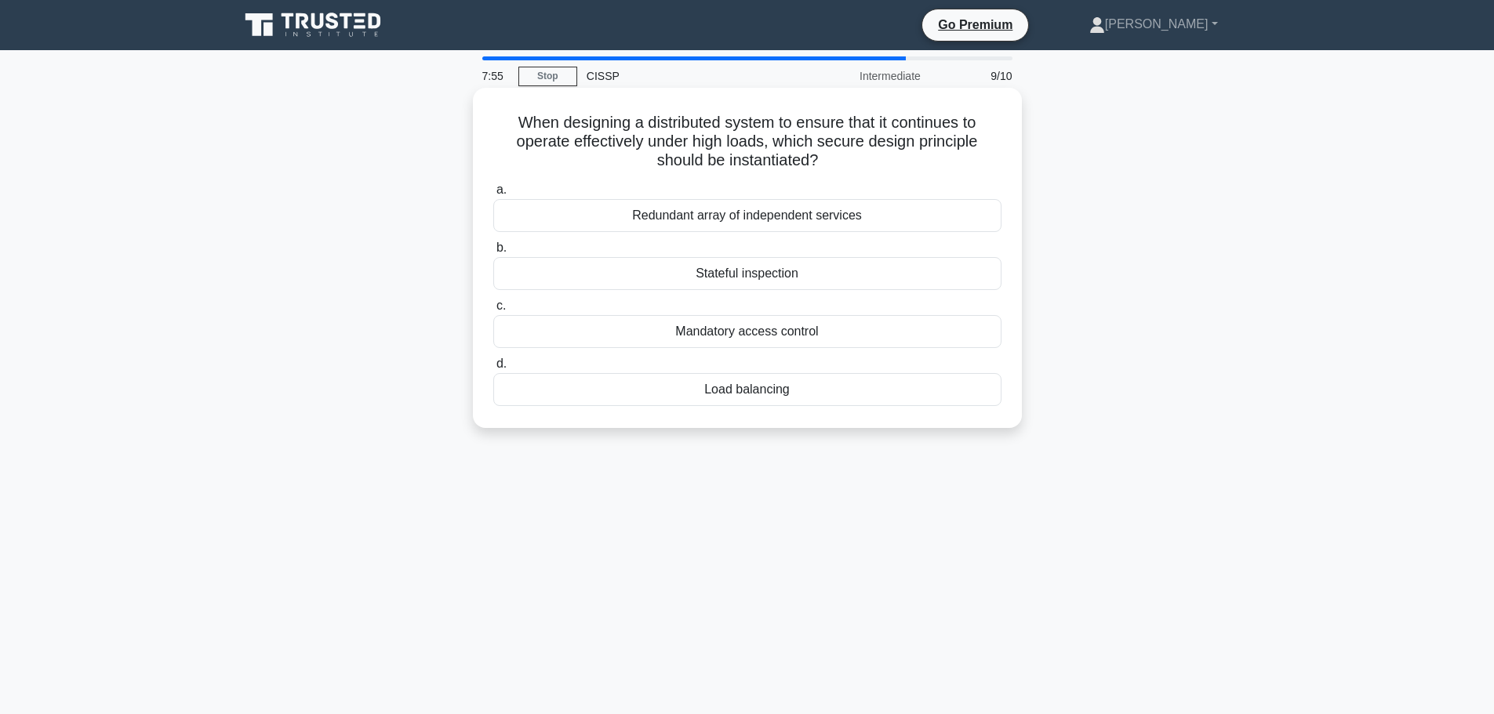
click at [735, 288] on div "Stateful inspection" at bounding box center [747, 273] width 508 height 33
click at [493, 253] on input "b. Stateful inspection" at bounding box center [493, 248] width 0 height 10
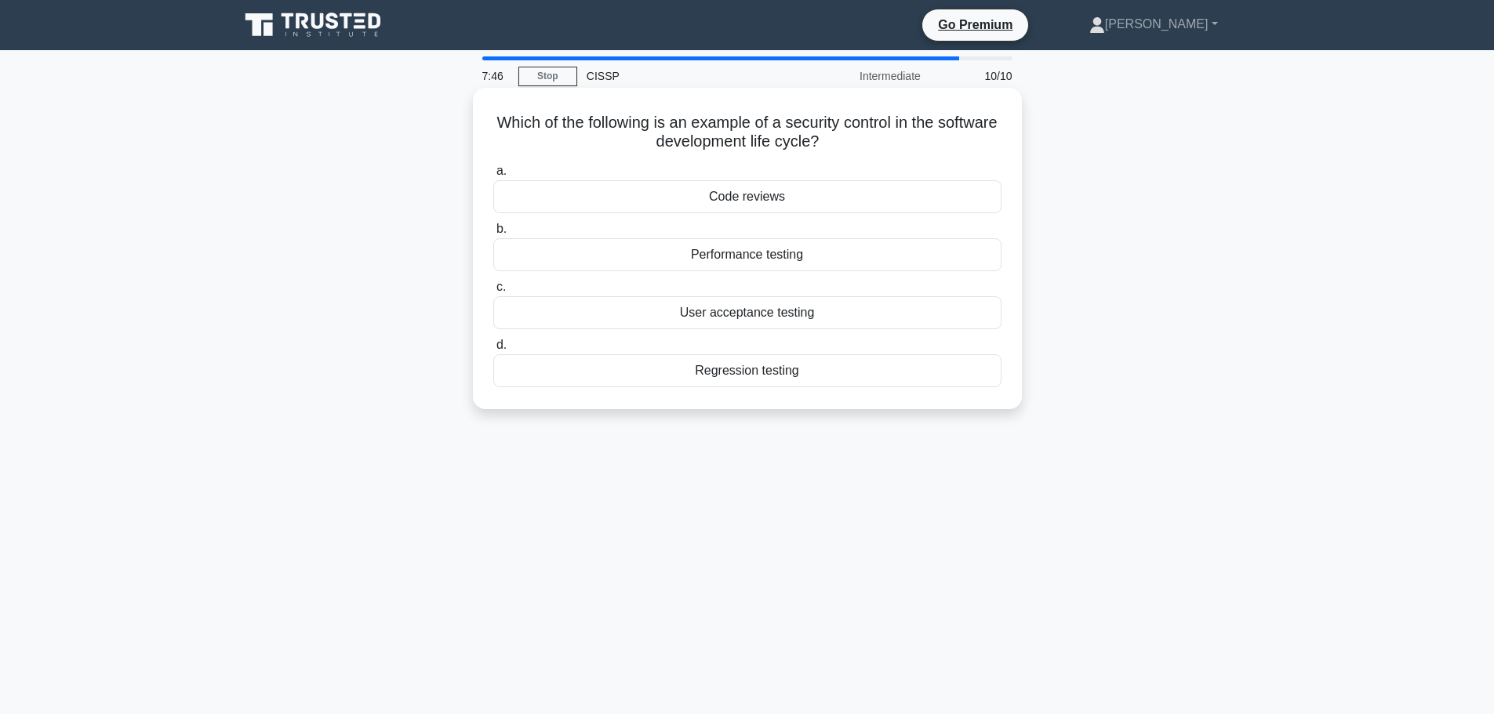
click at [794, 186] on div "Code reviews" at bounding box center [747, 196] width 508 height 33
click at [493, 176] on input "a. Code reviews" at bounding box center [493, 171] width 0 height 10
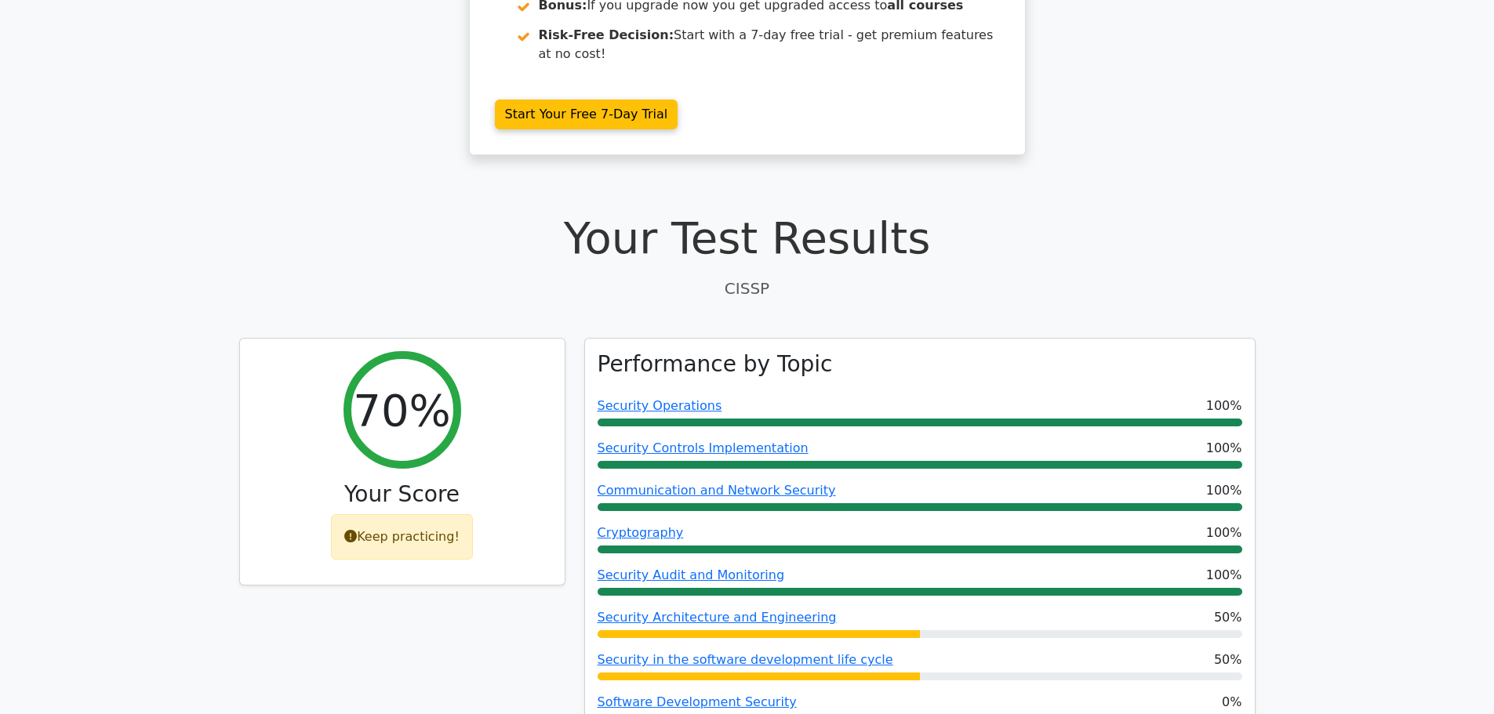
scroll to position [471, 0]
